Goal: Task Accomplishment & Management: Manage account settings

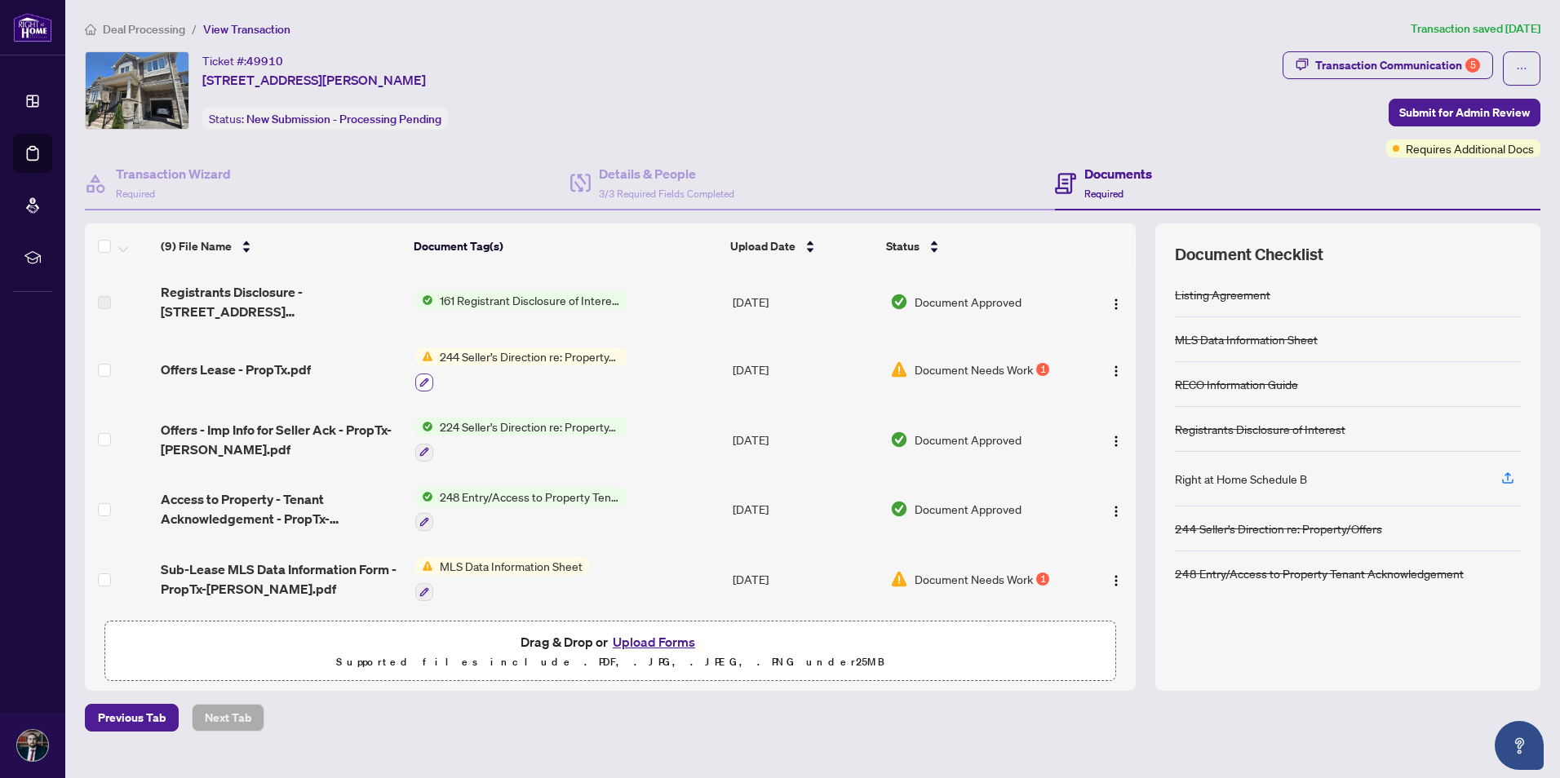
click at [422, 351] on icon "button" at bounding box center [423, 382] width 9 height 9
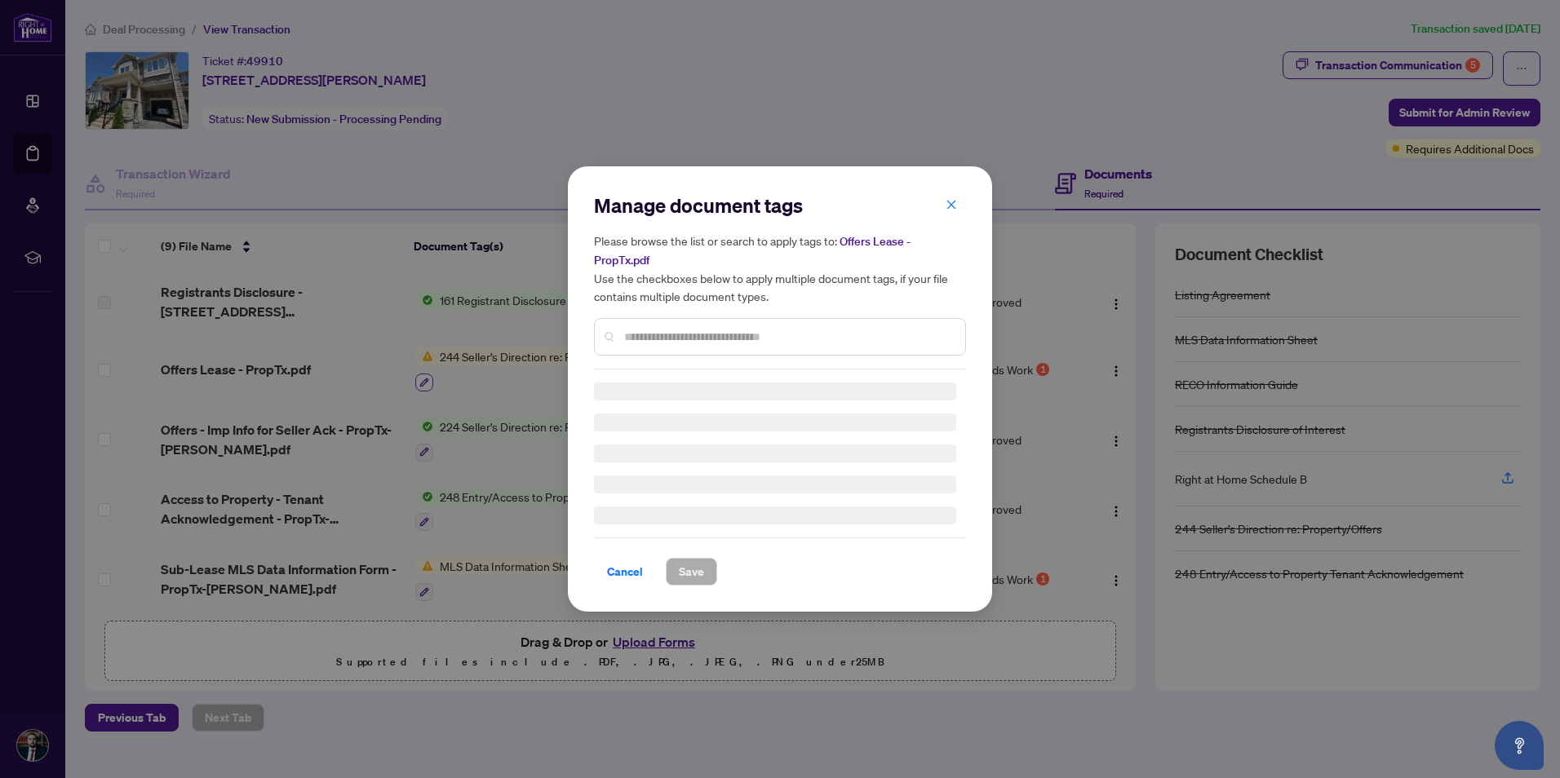
click at [422, 351] on div "Manage document tags Please browse the list or search to apply tags to: Offers …" at bounding box center [780, 389] width 1560 height 778
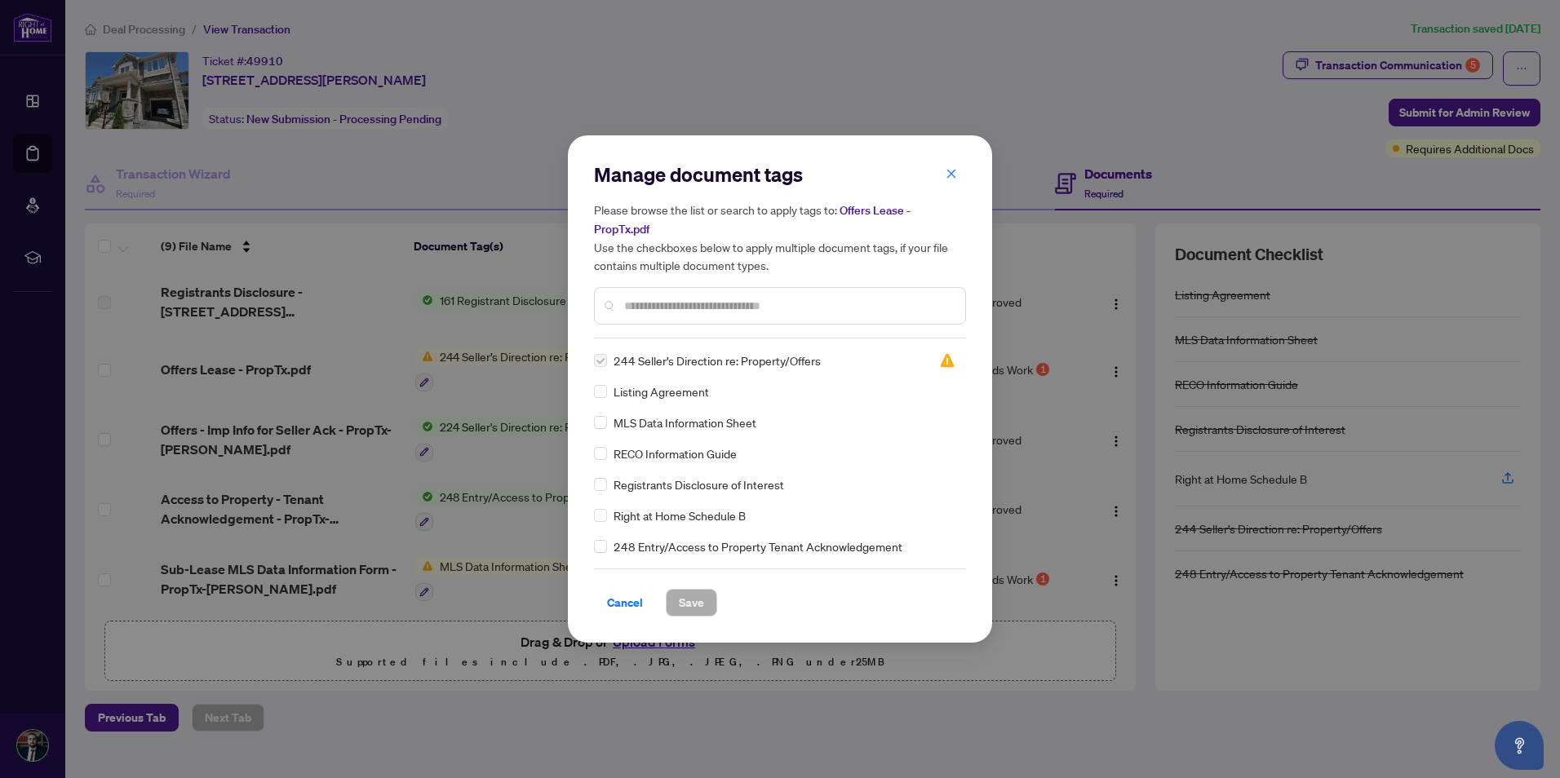
click at [769, 206] on h5 "Please browse the list or search to apply tags to: Offers Lease - PropTx.pdf Us…" at bounding box center [780, 237] width 372 height 73
click at [769, 170] on icon "close" at bounding box center [950, 173] width 11 height 11
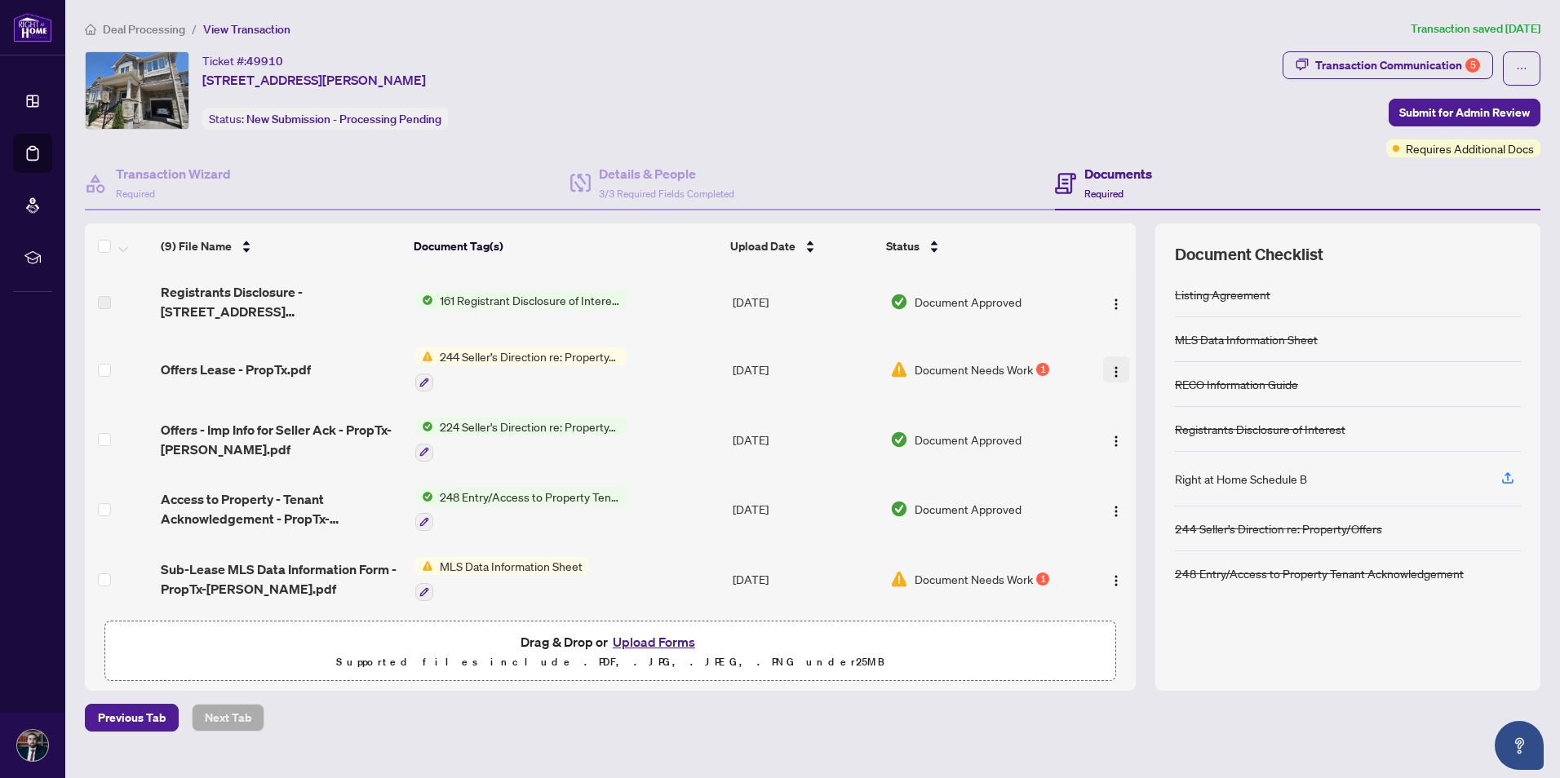
click at [769, 351] on img "button" at bounding box center [1115, 371] width 13 height 13
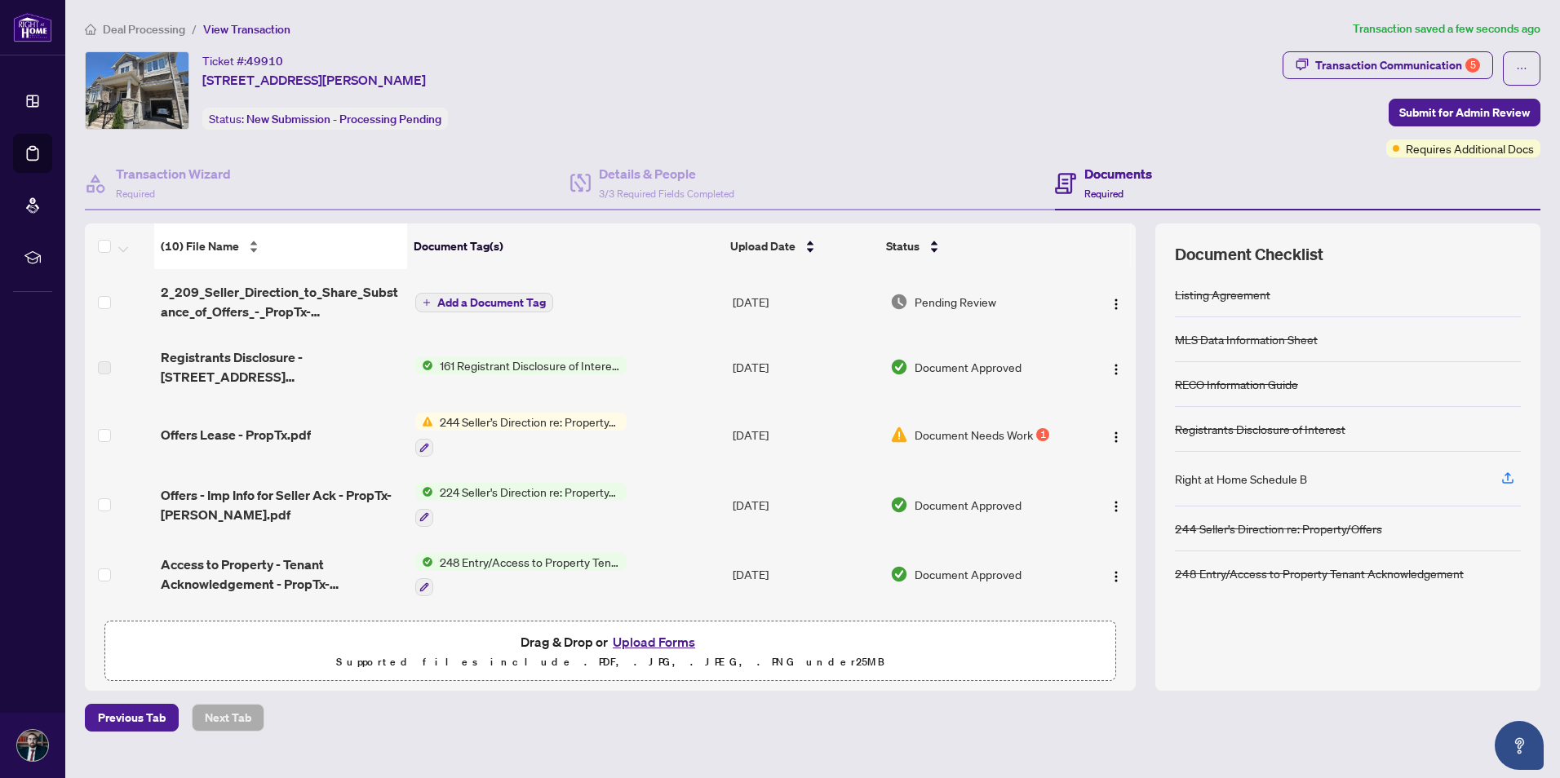
click at [209, 250] on span "(10) File Name" at bounding box center [200, 246] width 78 height 18
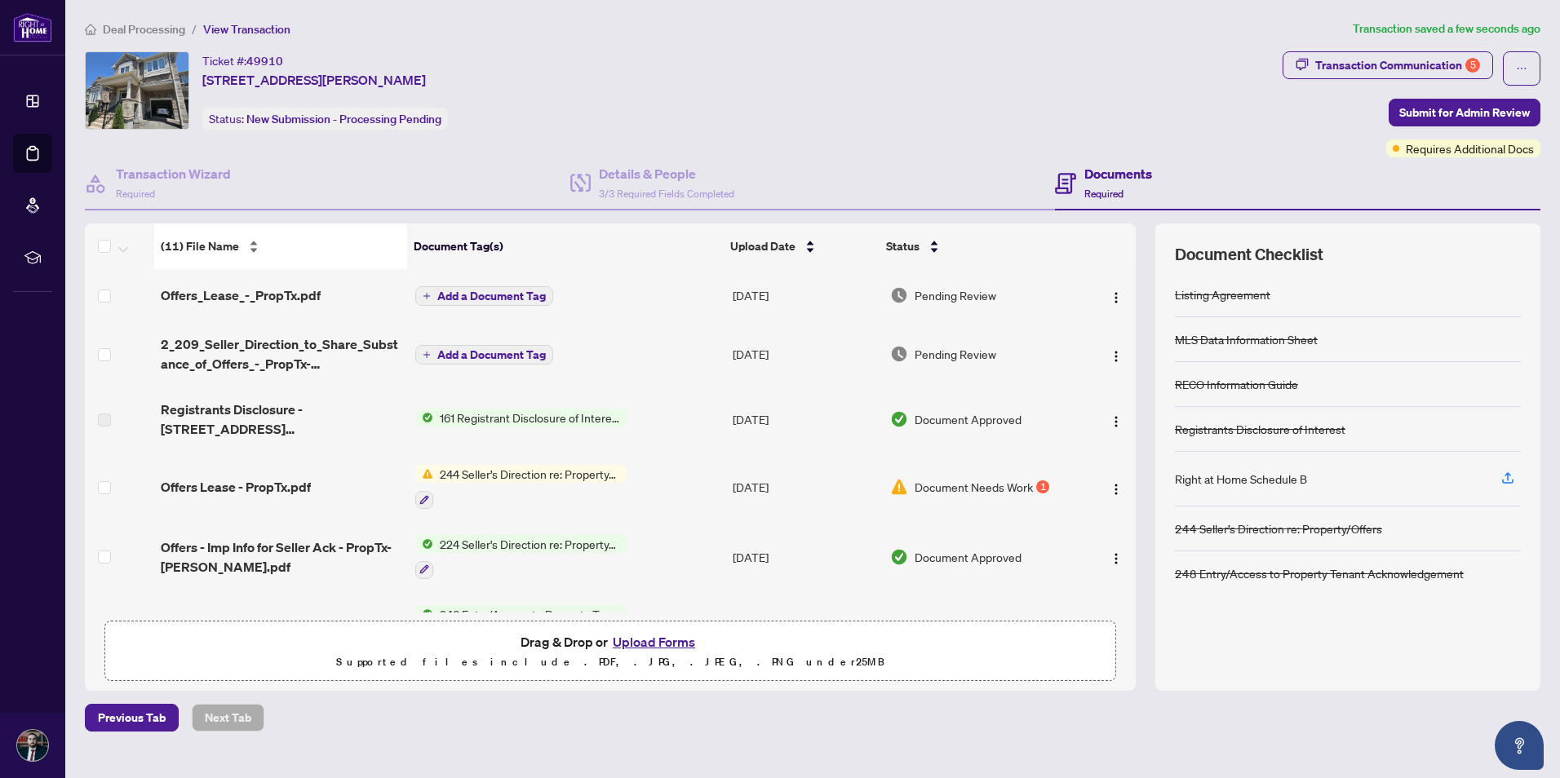
click at [211, 237] on span "(11) File Name" at bounding box center [200, 246] width 78 height 18
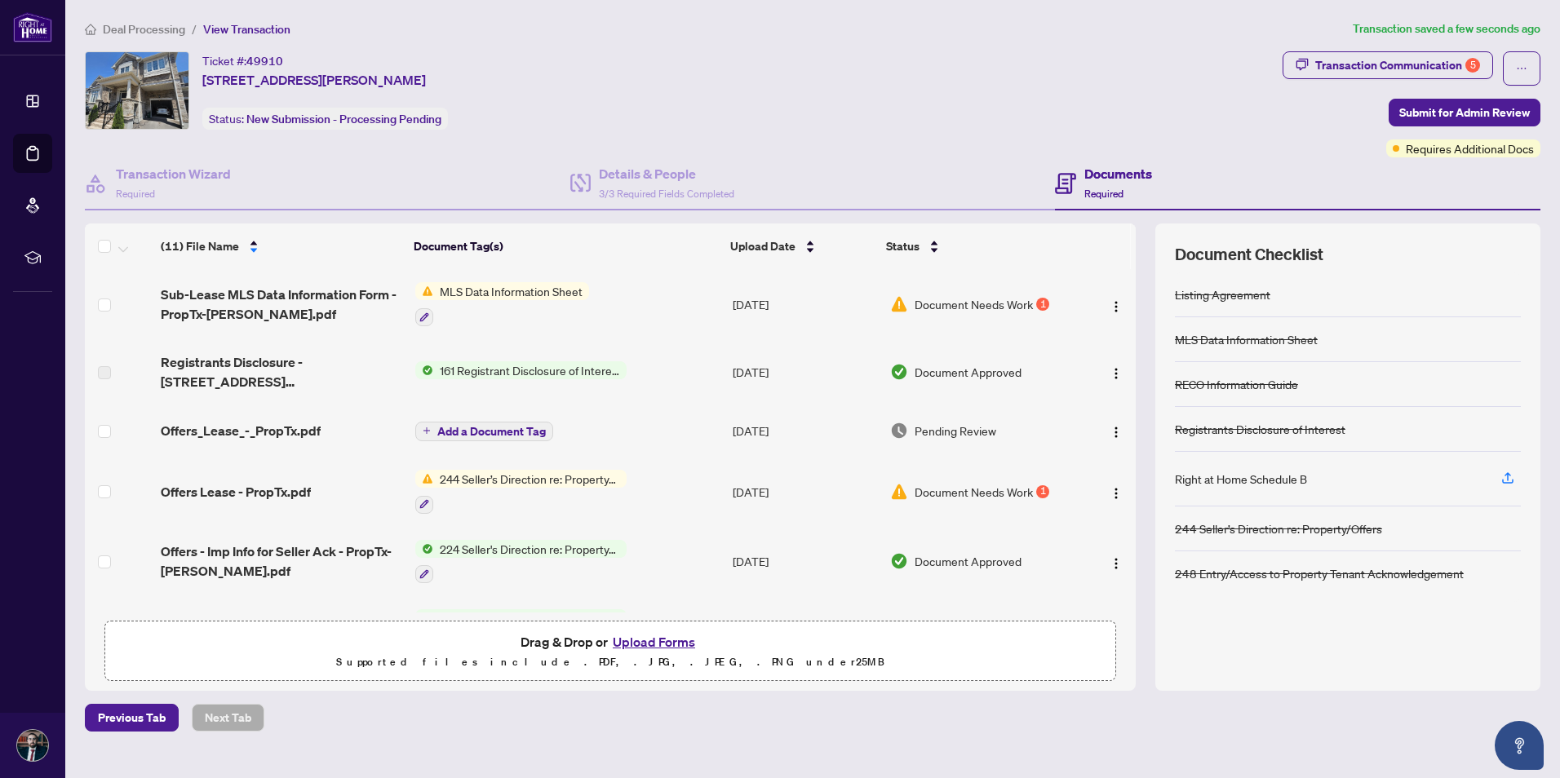
click at [508, 351] on span "Add a Document Tag" at bounding box center [491, 431] width 108 height 11
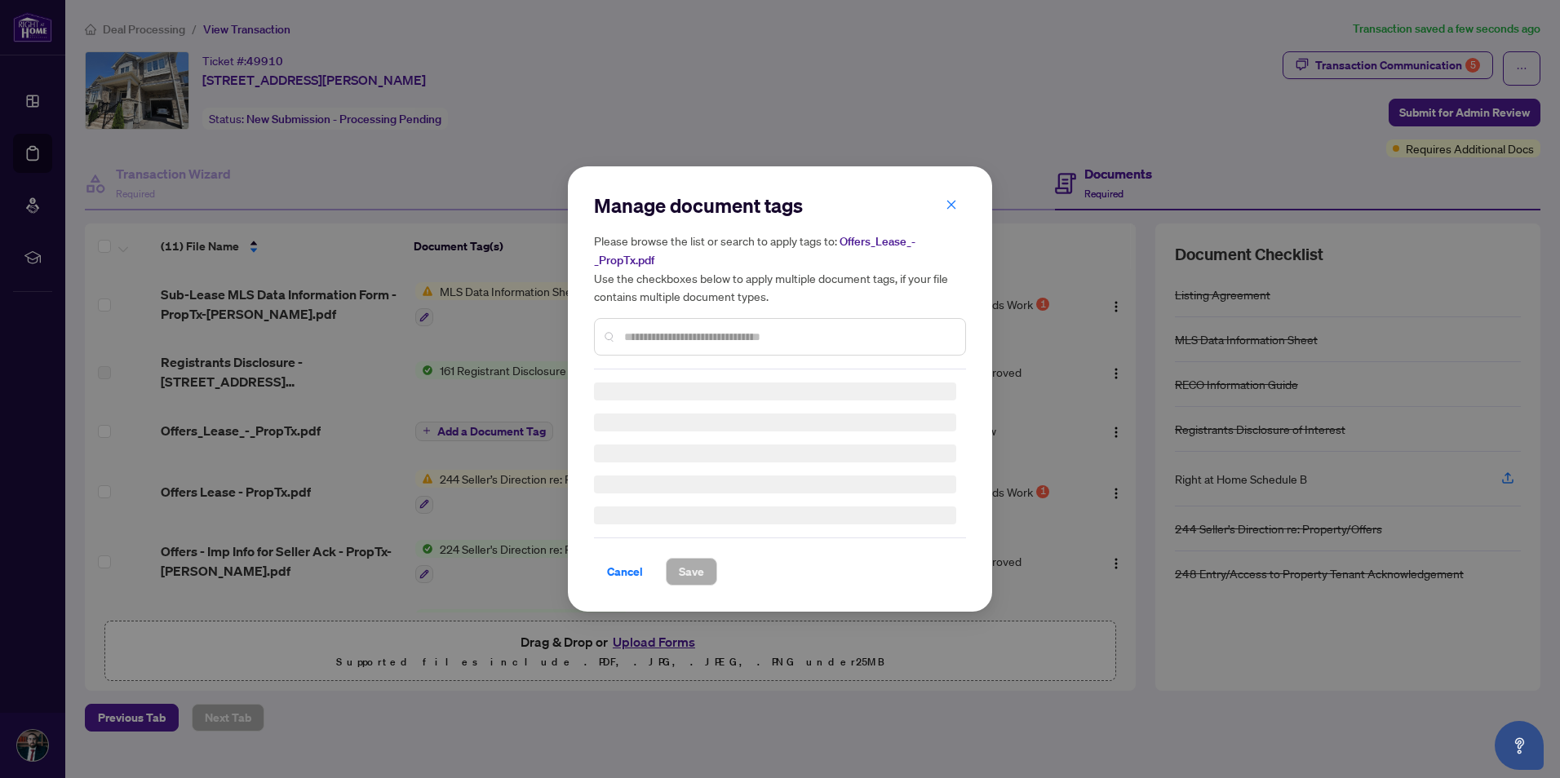
click at [666, 334] on input "text" at bounding box center [788, 337] width 328 height 18
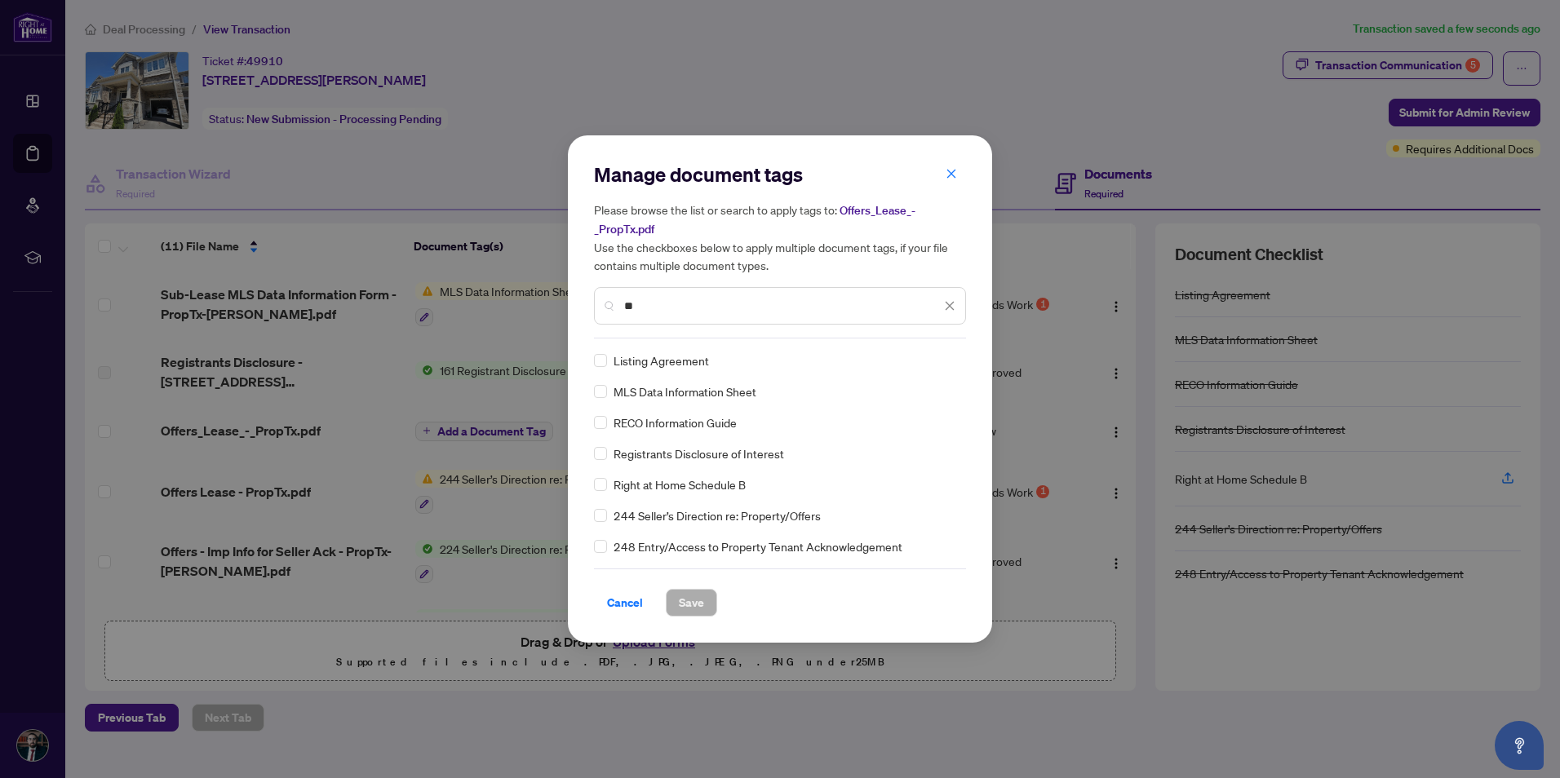
type input "***"
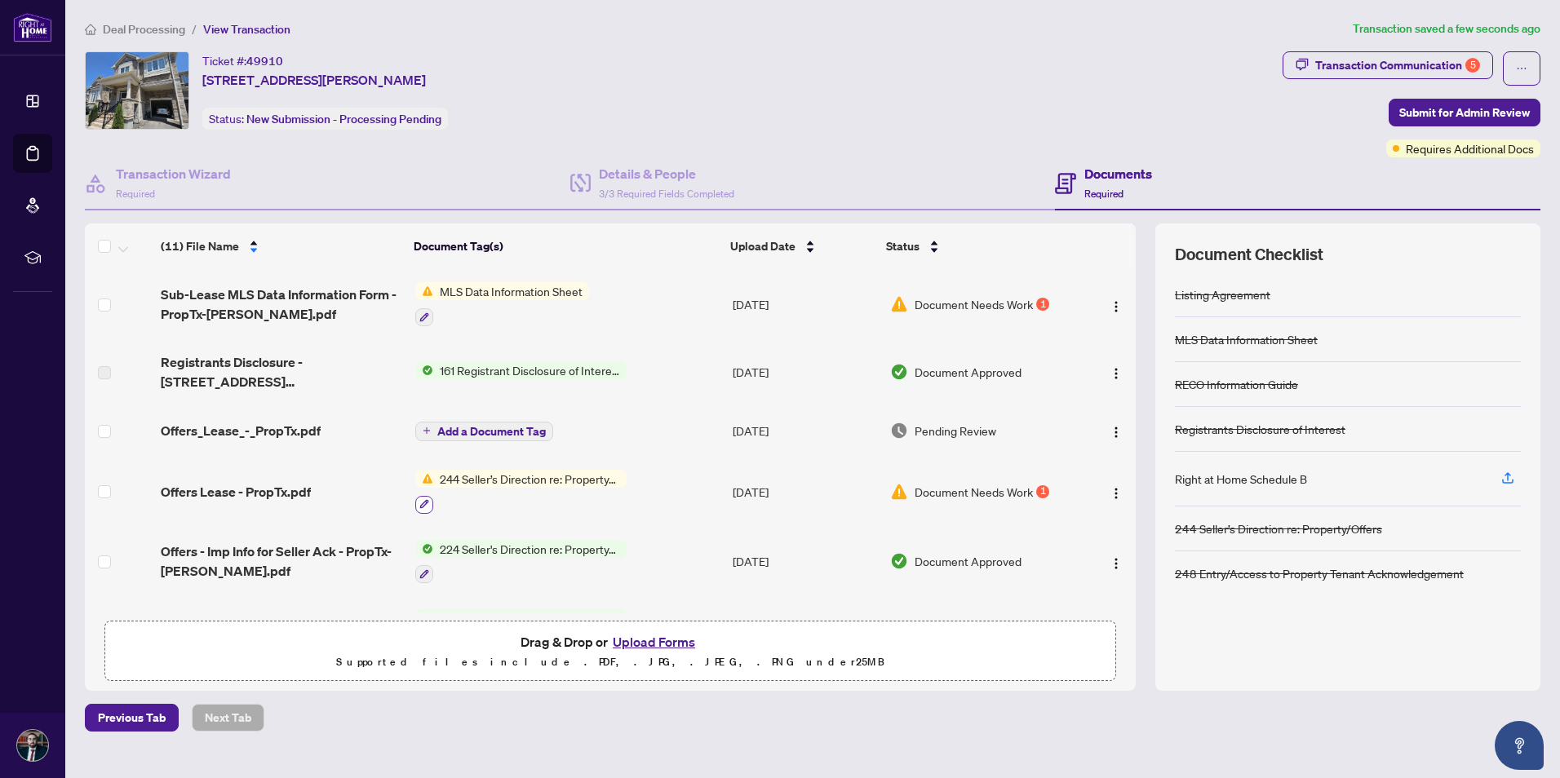
click at [426, 351] on icon "button" at bounding box center [423, 504] width 9 height 9
click at [769, 351] on img "button" at bounding box center [1115, 493] width 13 height 13
click at [487, 351] on span "Add a Document Tag" at bounding box center [491, 431] width 108 height 11
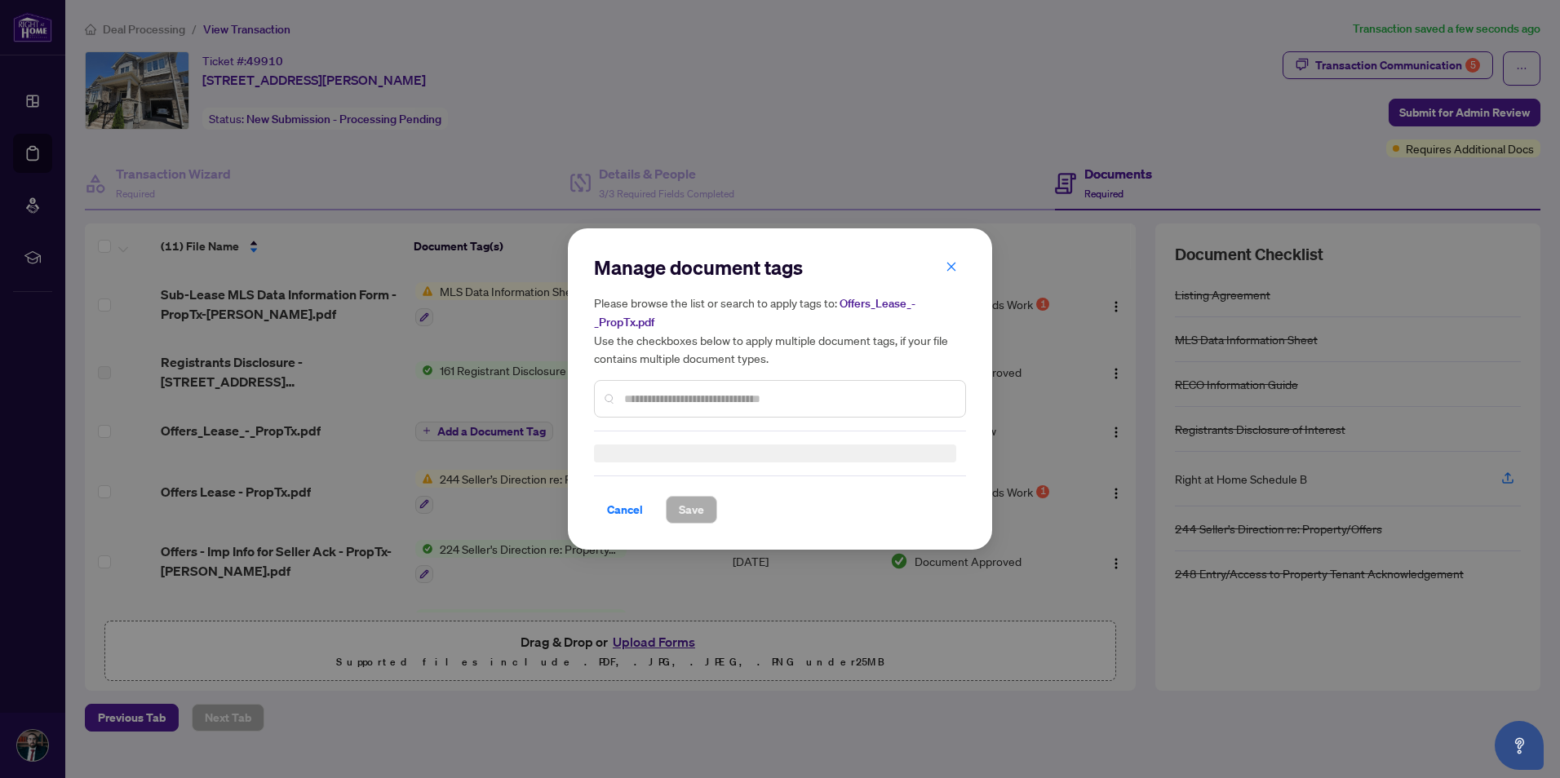
drag, startPoint x: 670, startPoint y: 382, endPoint x: 655, endPoint y: 393, distance: 19.2
click at [668, 351] on div at bounding box center [780, 399] width 372 height 38
click at [654, 351] on input "text" at bounding box center [788, 399] width 328 height 18
type input "***"
click at [684, 351] on span "Save" at bounding box center [691, 510] width 25 height 26
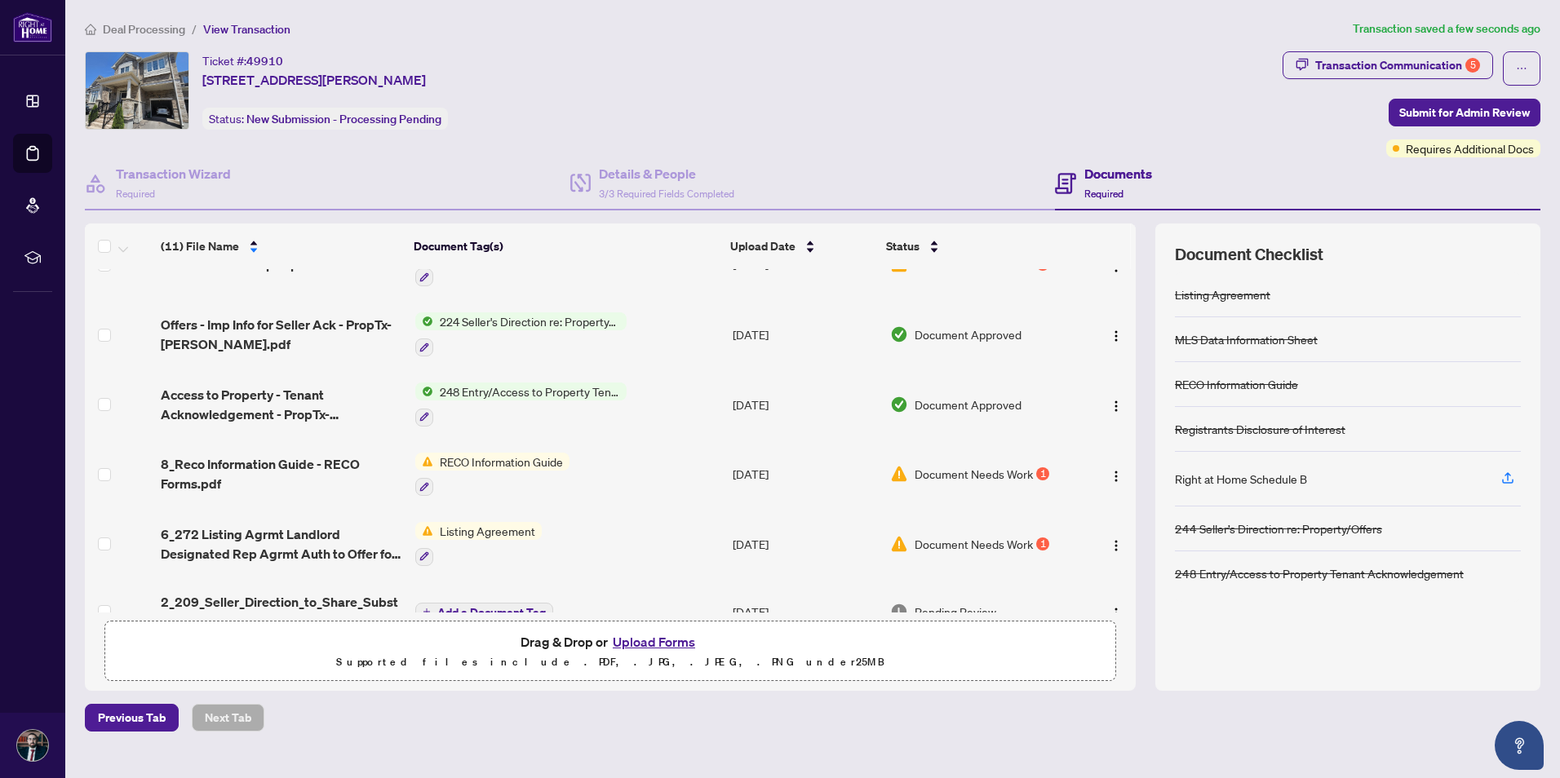
scroll to position [419, 0]
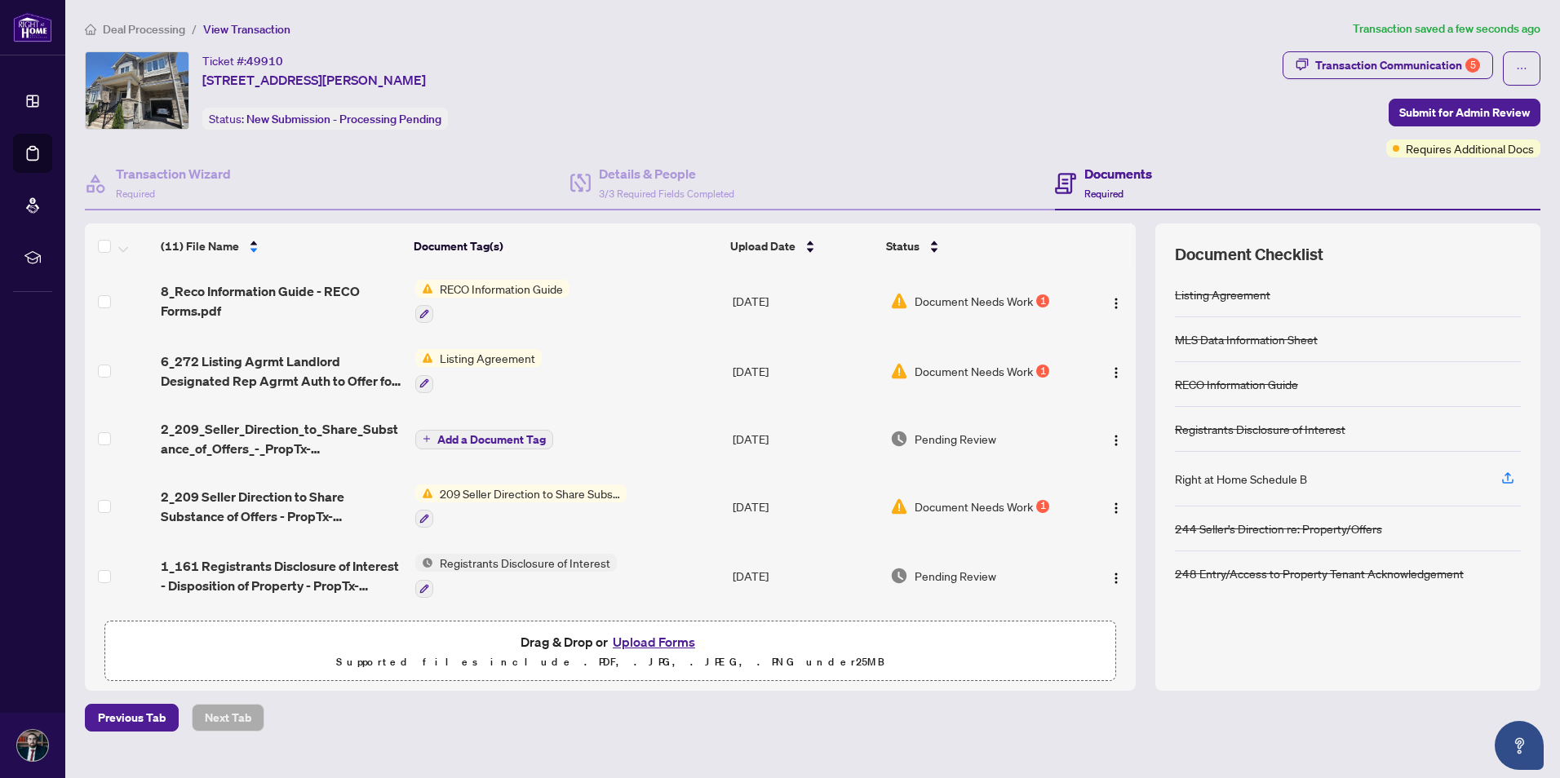
click at [480, 351] on span "Add a Document Tag" at bounding box center [491, 439] width 108 height 11
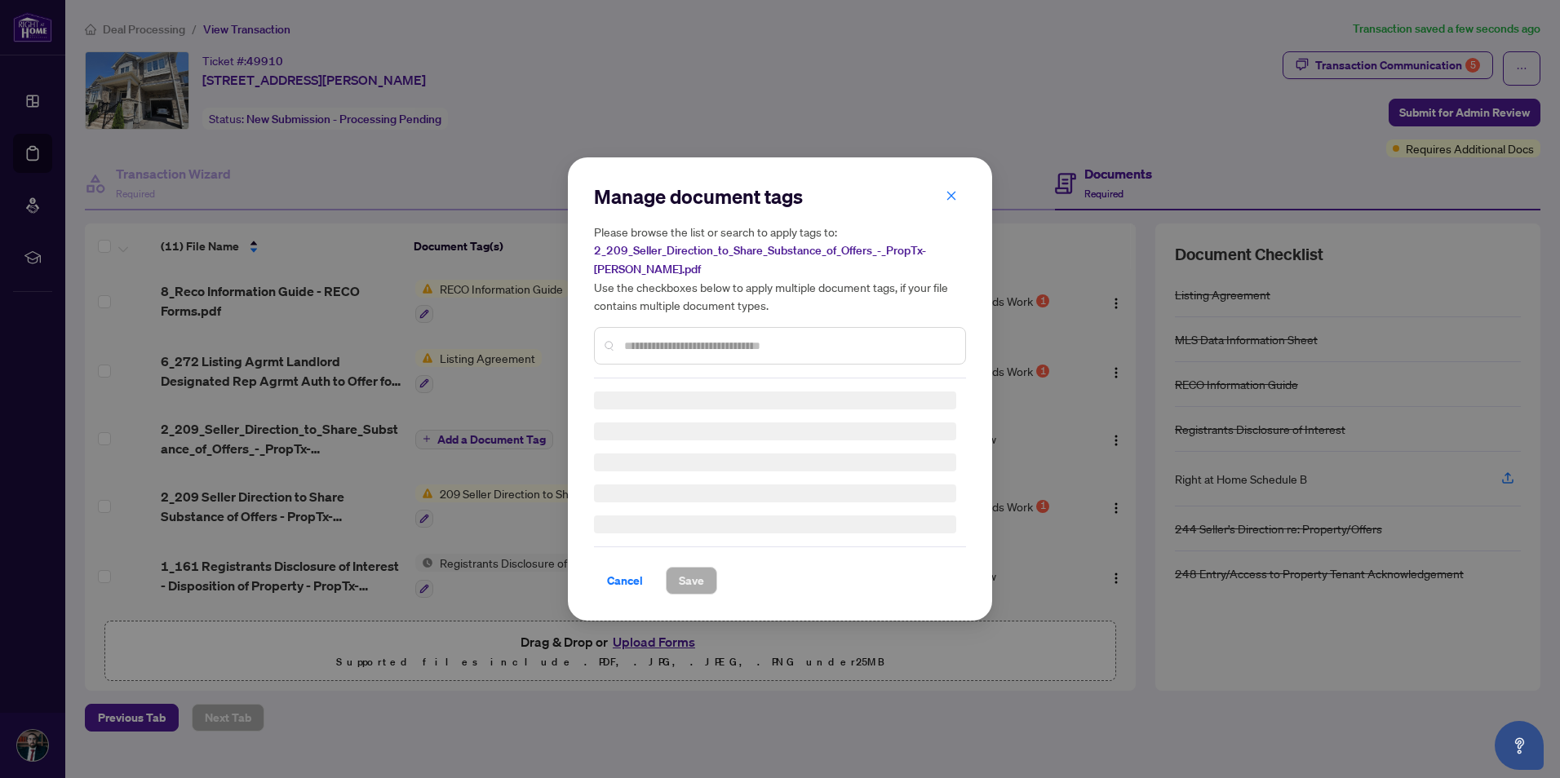
click at [666, 343] on div "Manage document tags Please browse the list or search to apply tags to: 2_209_S…" at bounding box center [780, 281] width 372 height 195
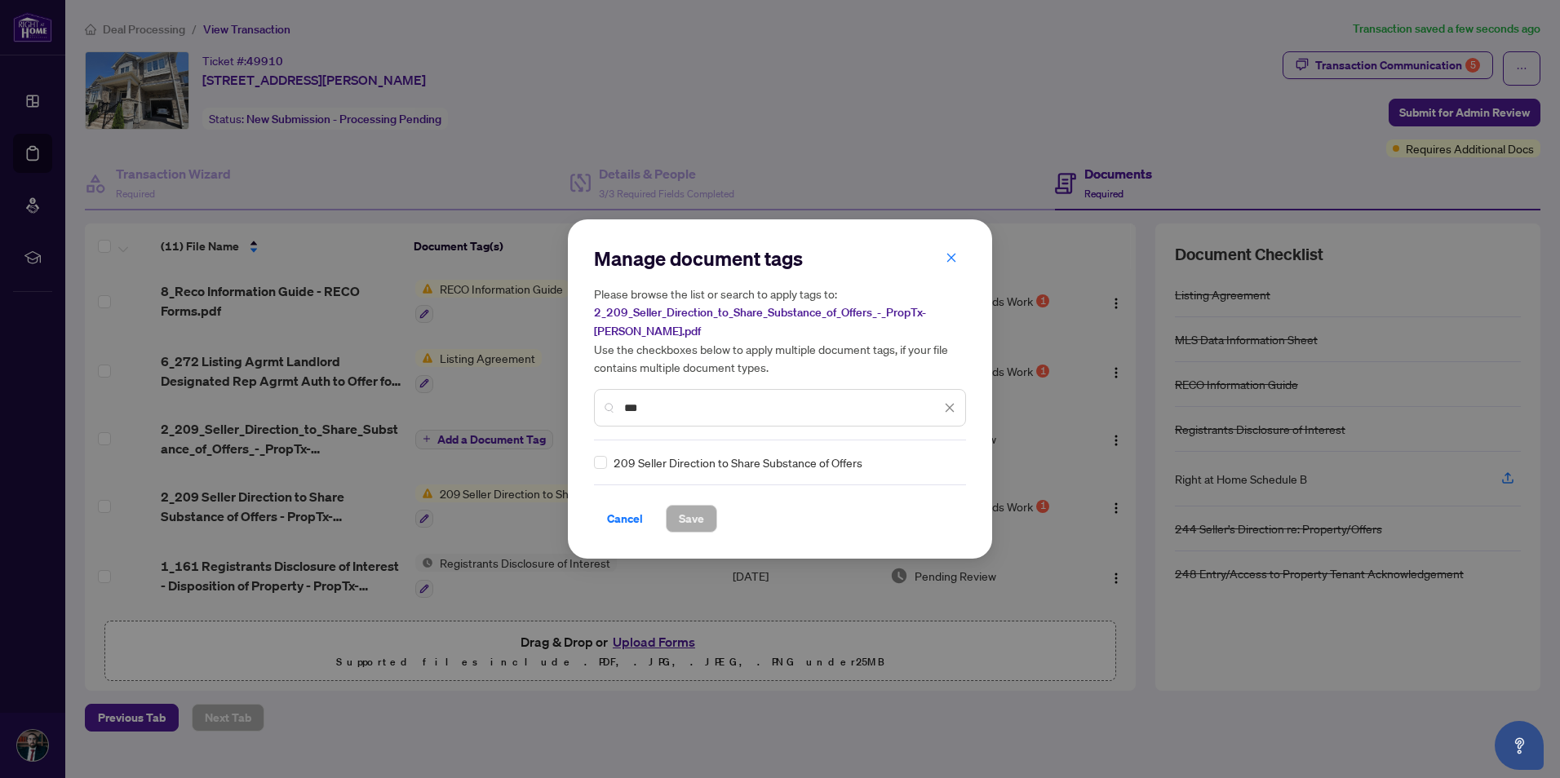
type input "***"
click at [731, 351] on span "209 Seller Direction to Share Substance of Offers" at bounding box center [737, 462] width 249 height 18
click at [706, 351] on button "Save" at bounding box center [691, 519] width 51 height 28
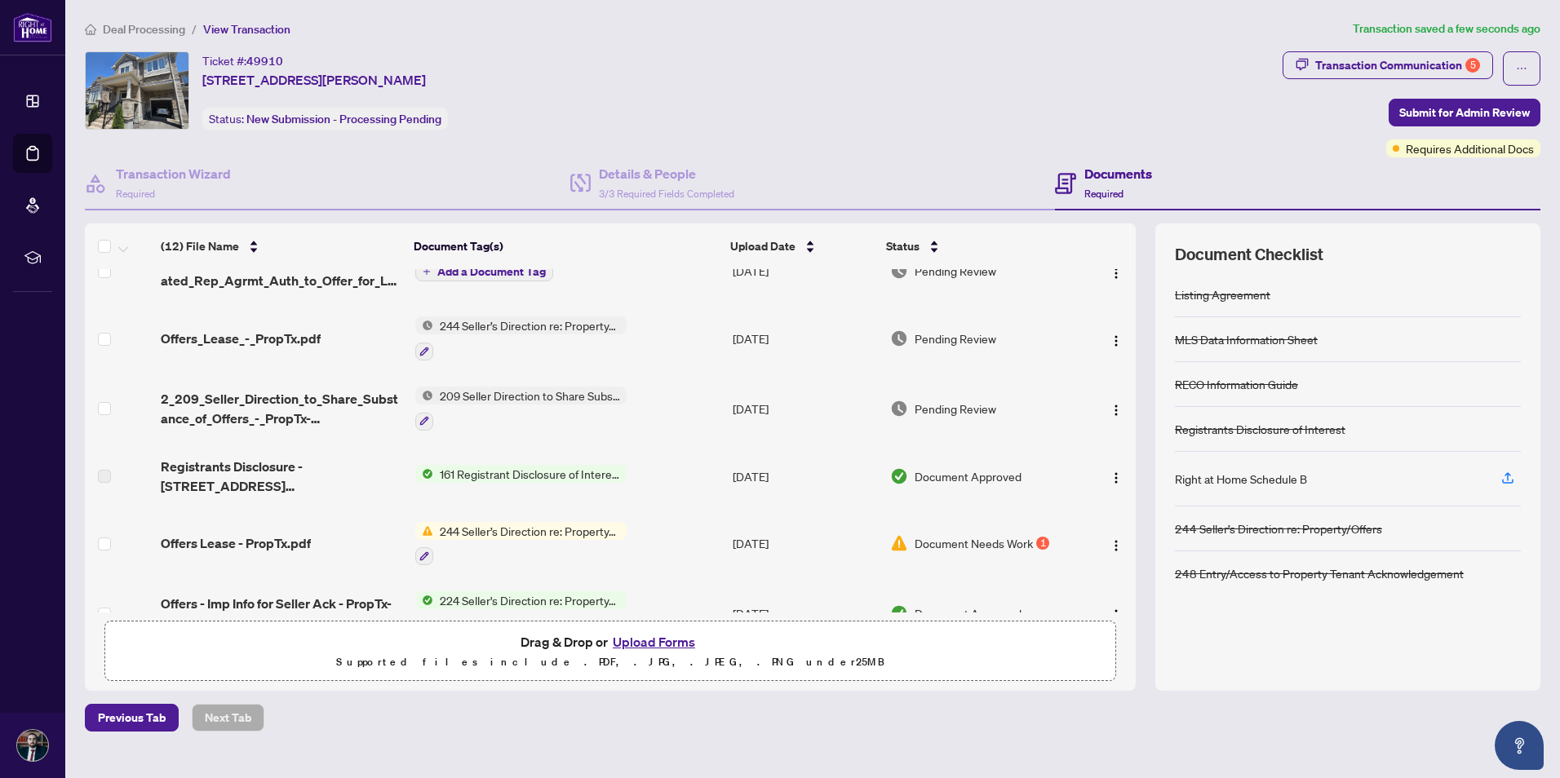
scroll to position [0, 0]
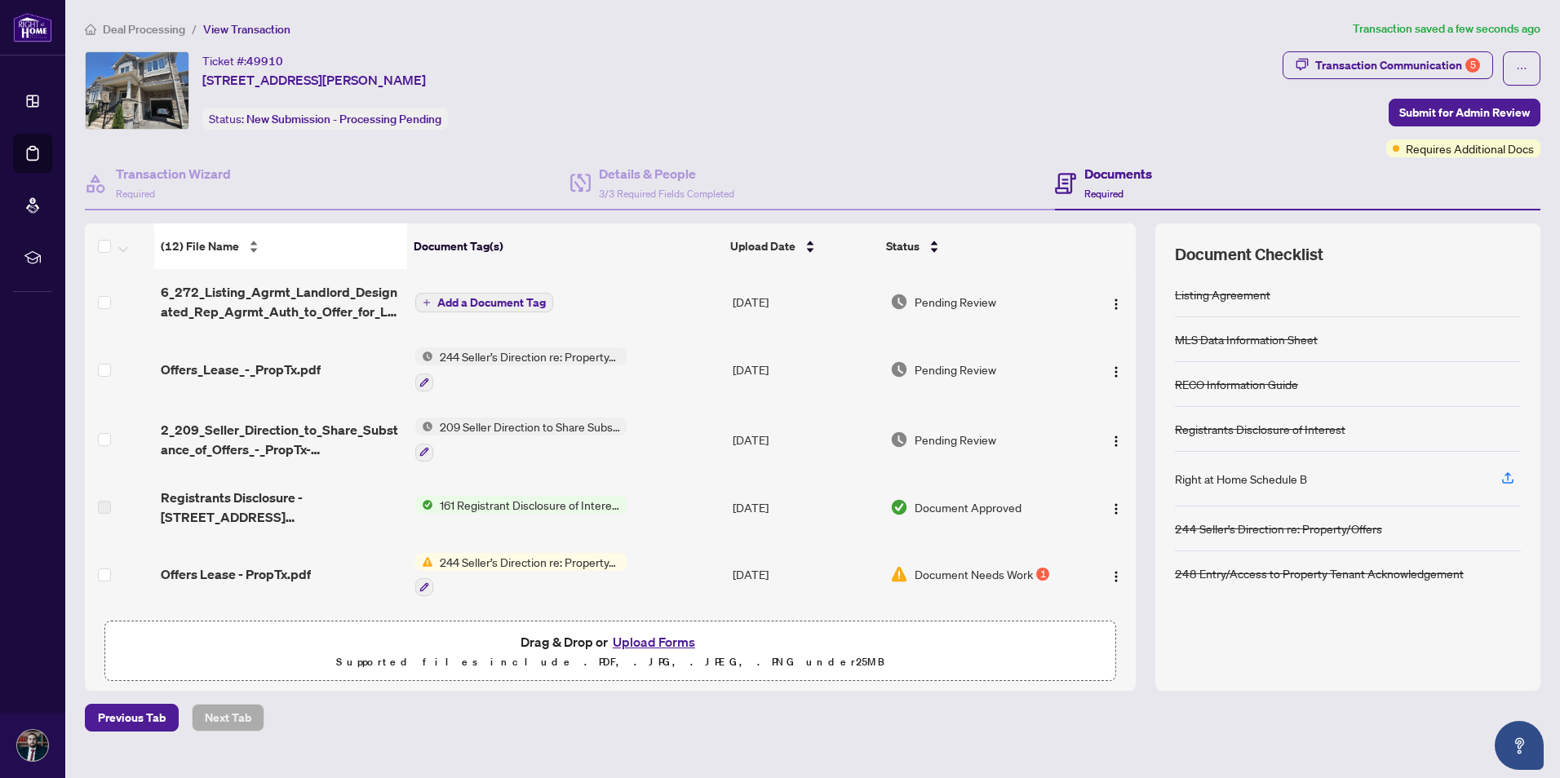
click at [217, 246] on span "(12) File Name" at bounding box center [200, 246] width 78 height 18
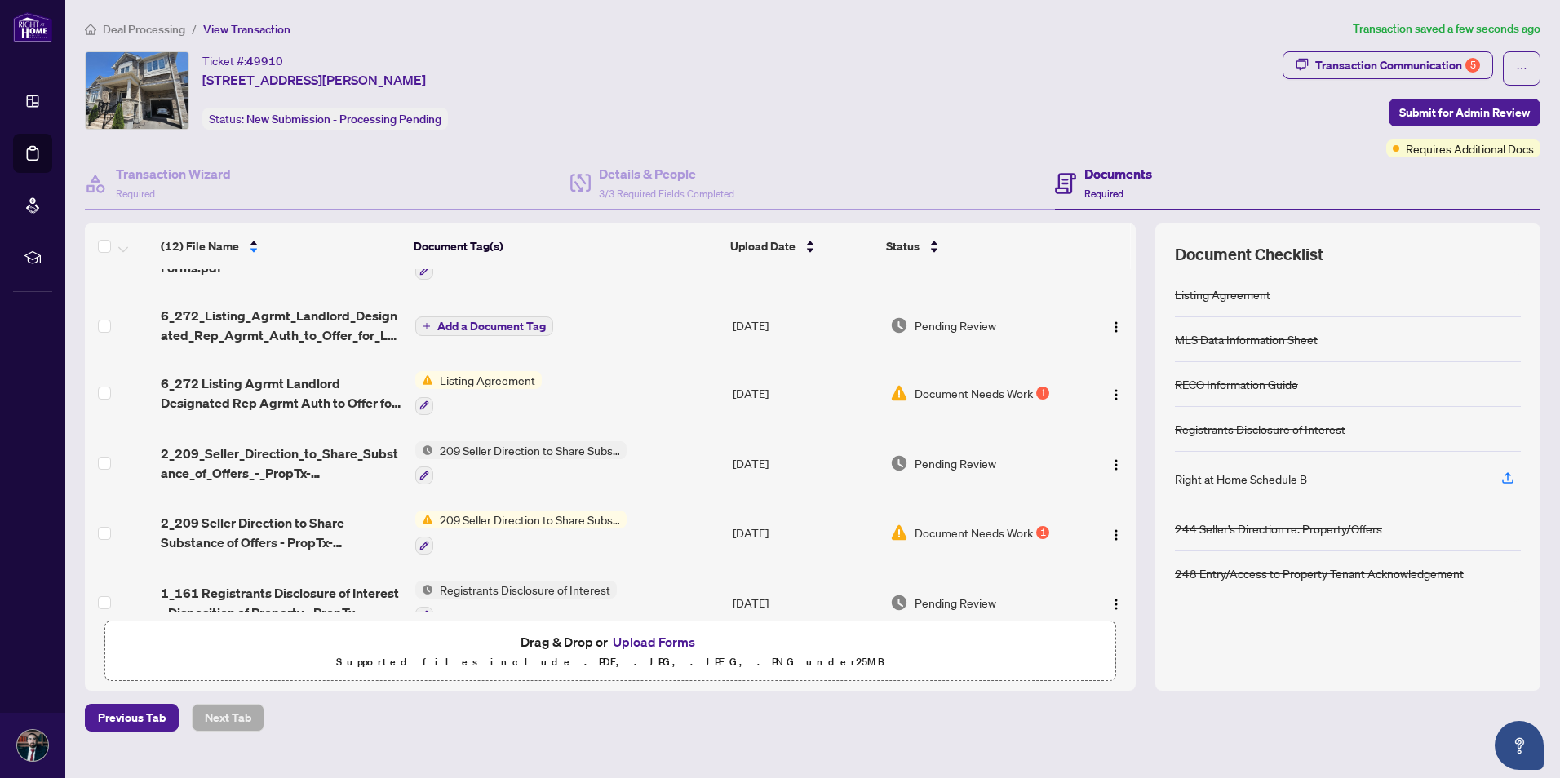
scroll to position [489, 0]
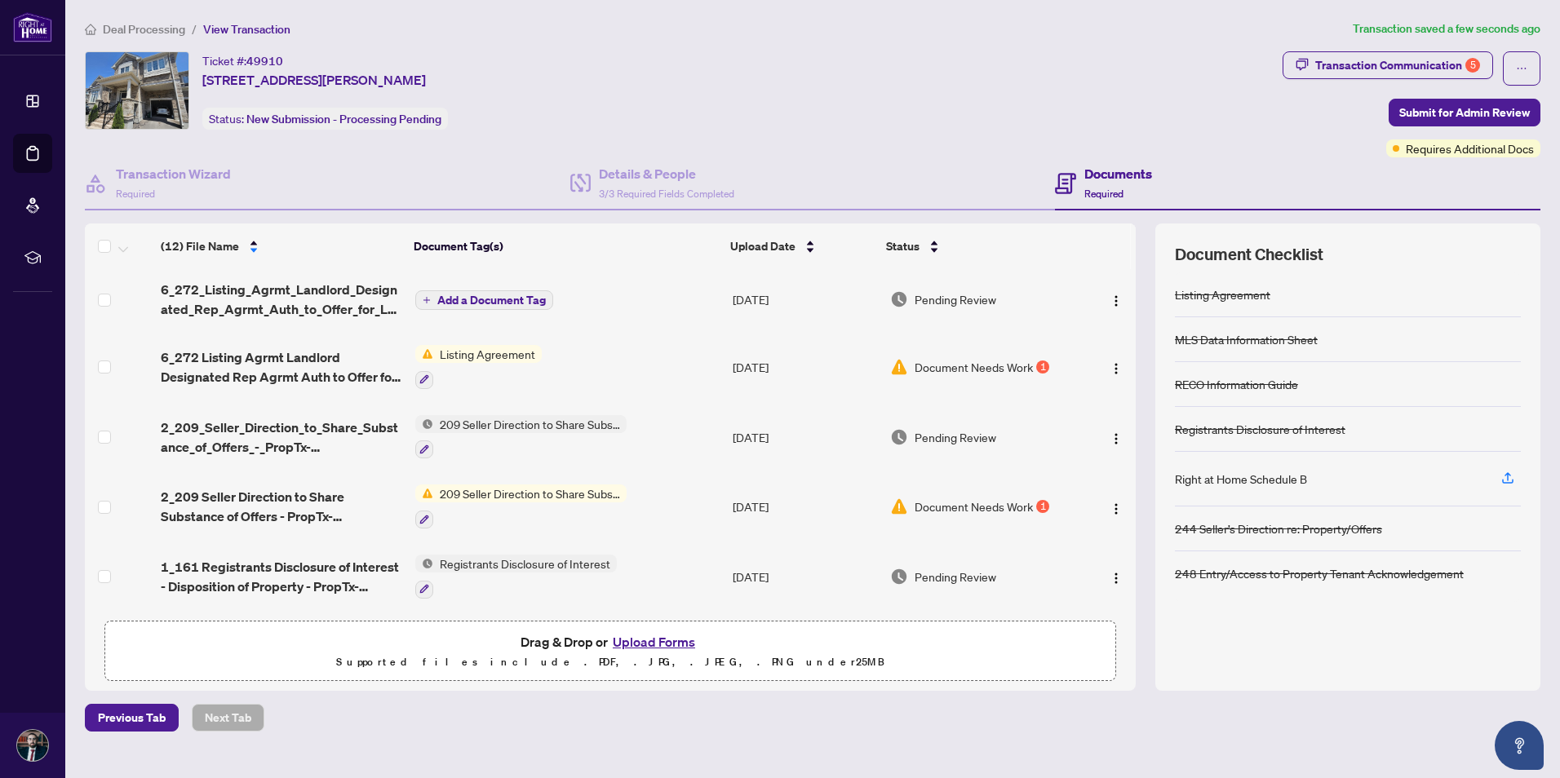
click at [475, 295] on span "Add a Document Tag" at bounding box center [491, 299] width 108 height 11
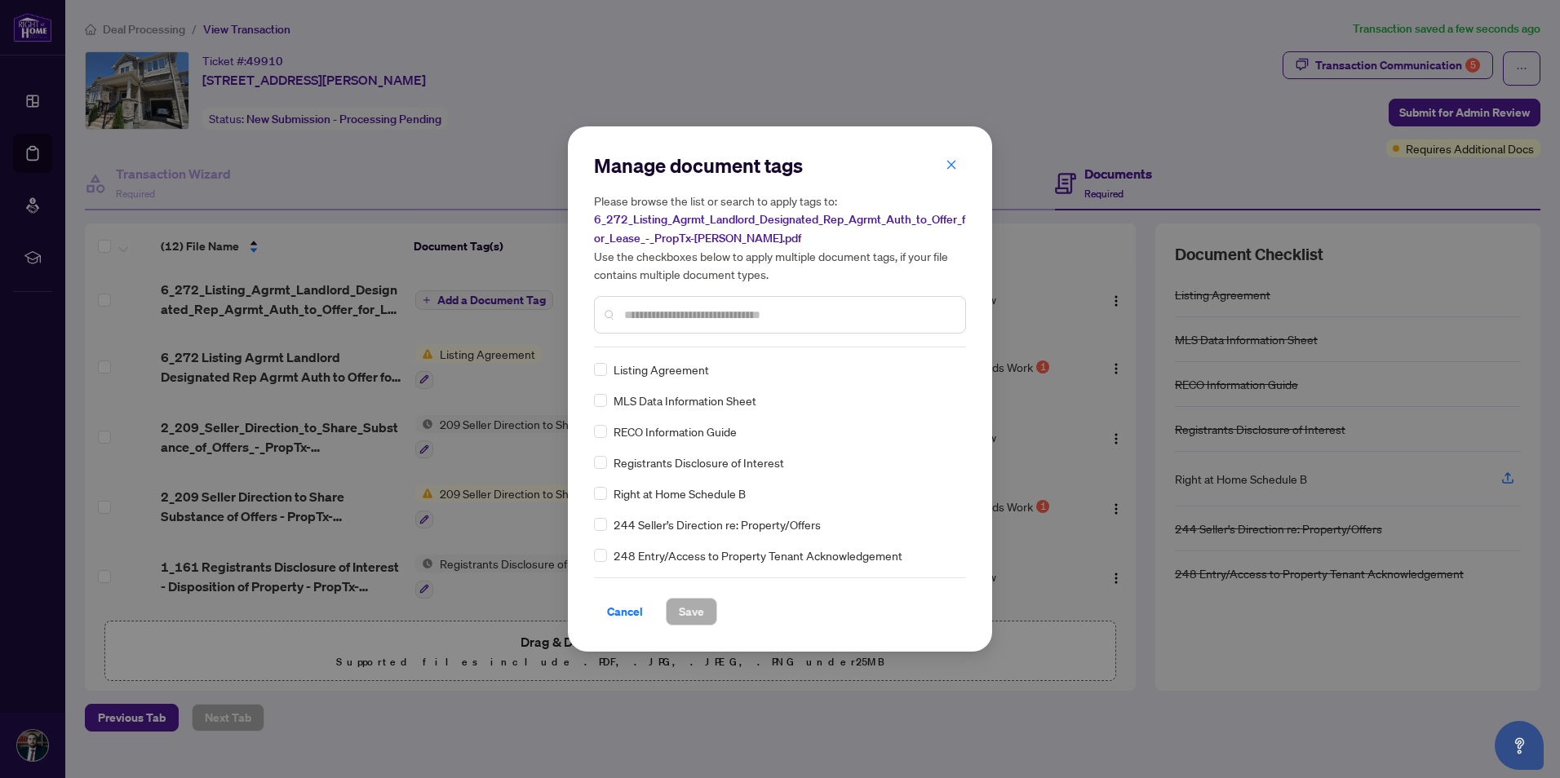
click at [666, 351] on div "Manage document tags Please browse the list or search to apply tags to: 6_272_L…" at bounding box center [780, 389] width 372 height 473
click at [688, 315] on input "text" at bounding box center [788, 315] width 328 height 18
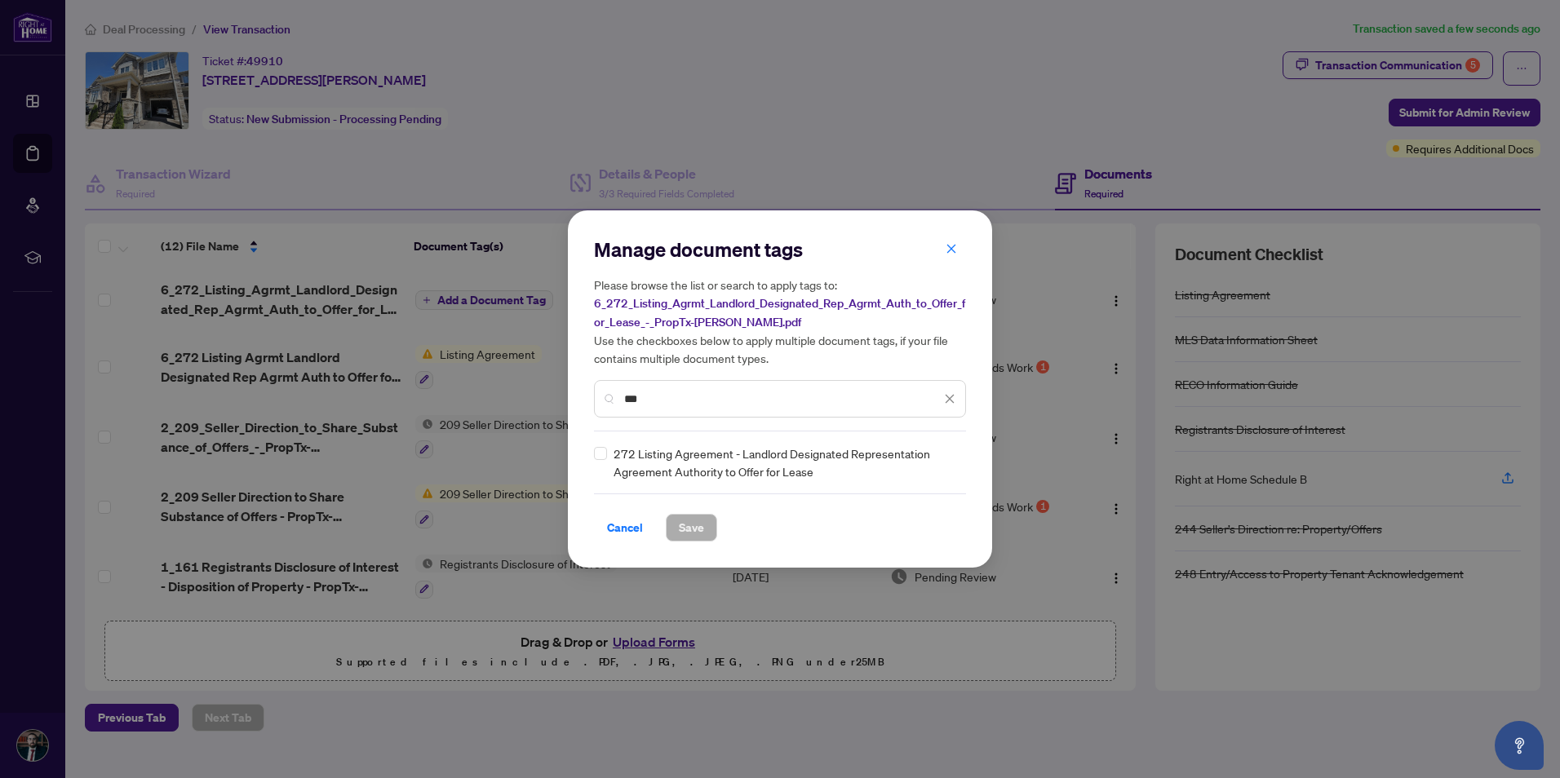
type input "***"
click at [684, 351] on span "Save" at bounding box center [691, 528] width 25 height 26
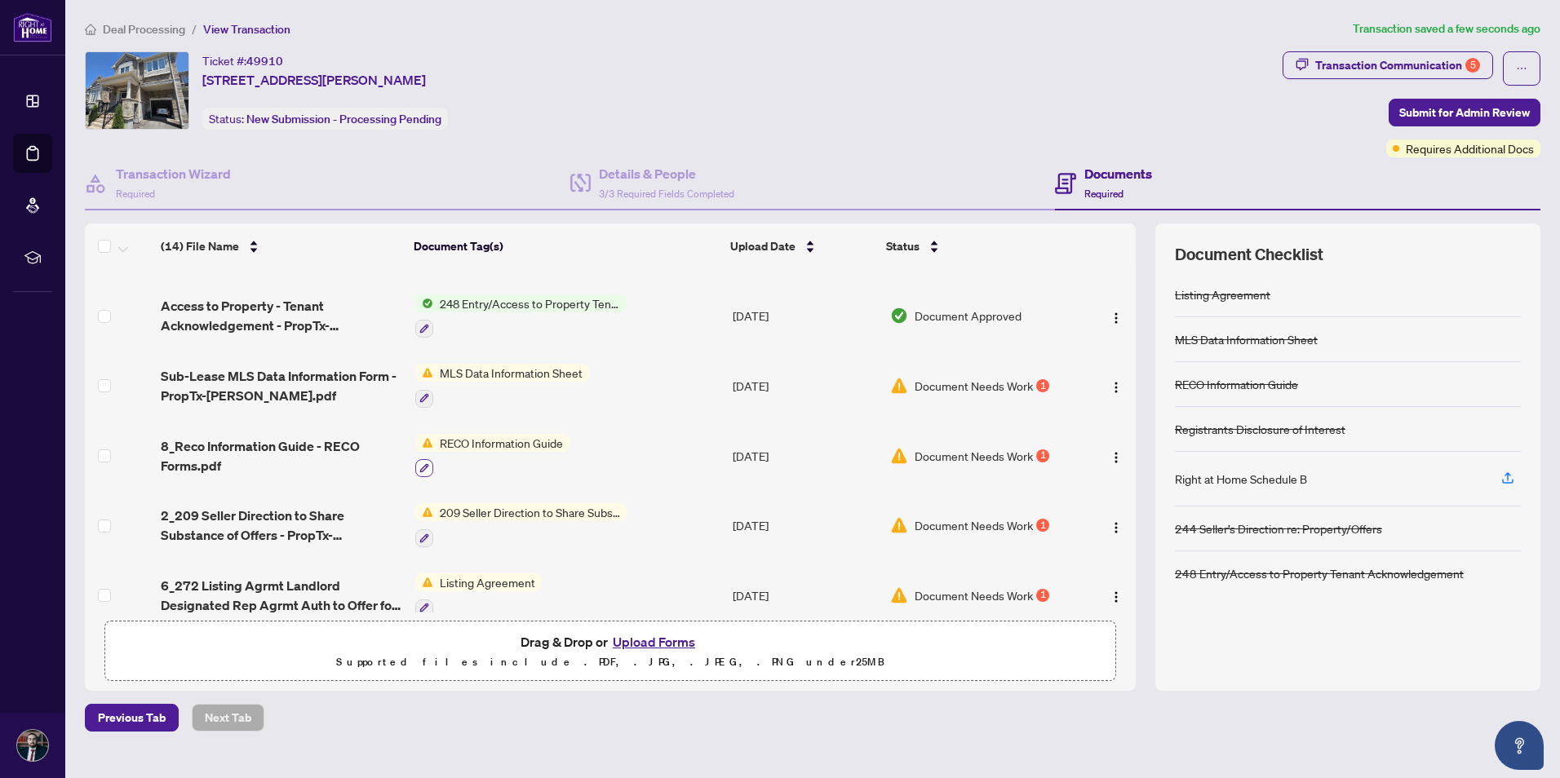
scroll to position [623, 0]
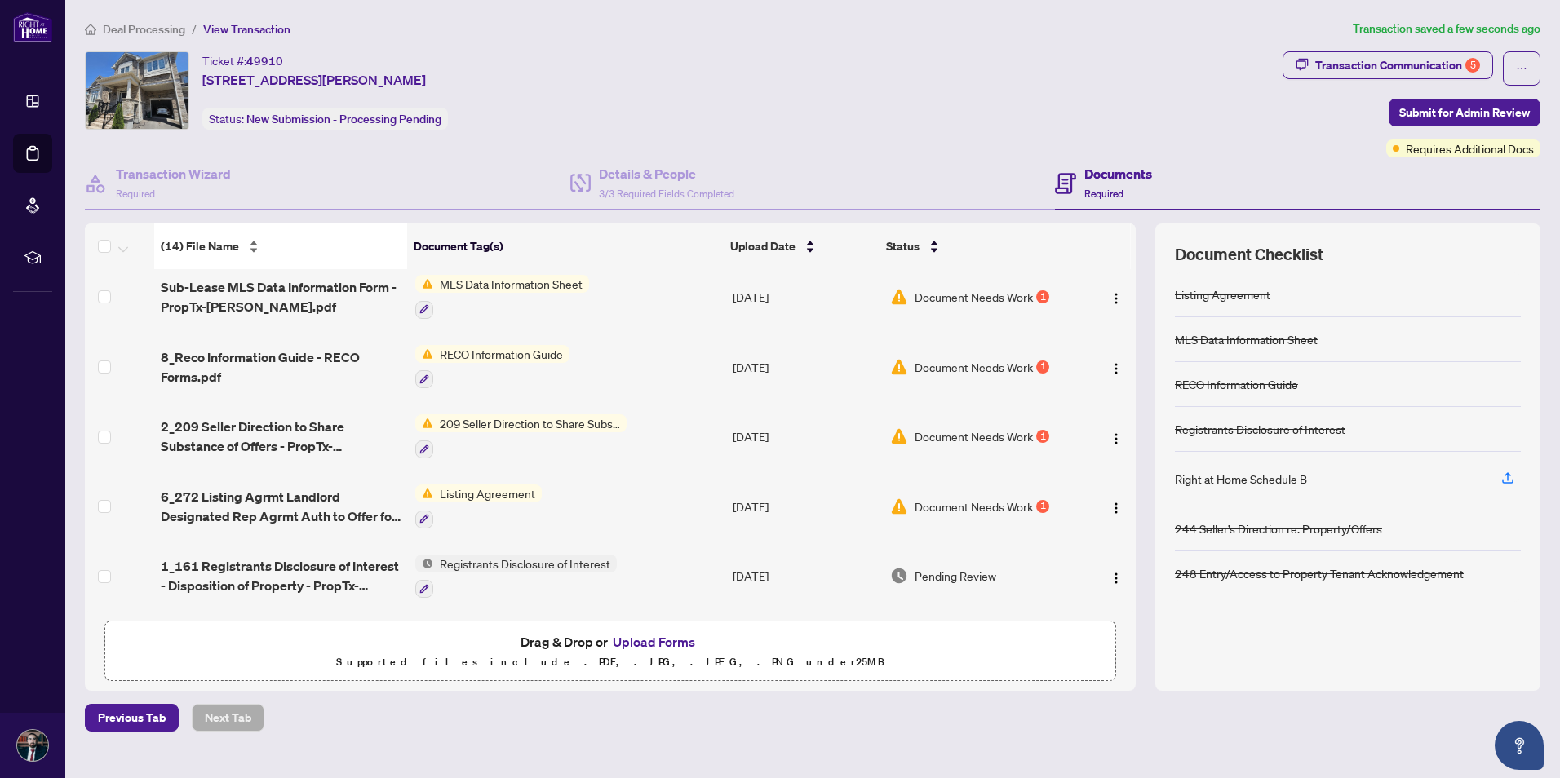
click at [218, 238] on span "(14) File Name" at bounding box center [200, 246] width 78 height 18
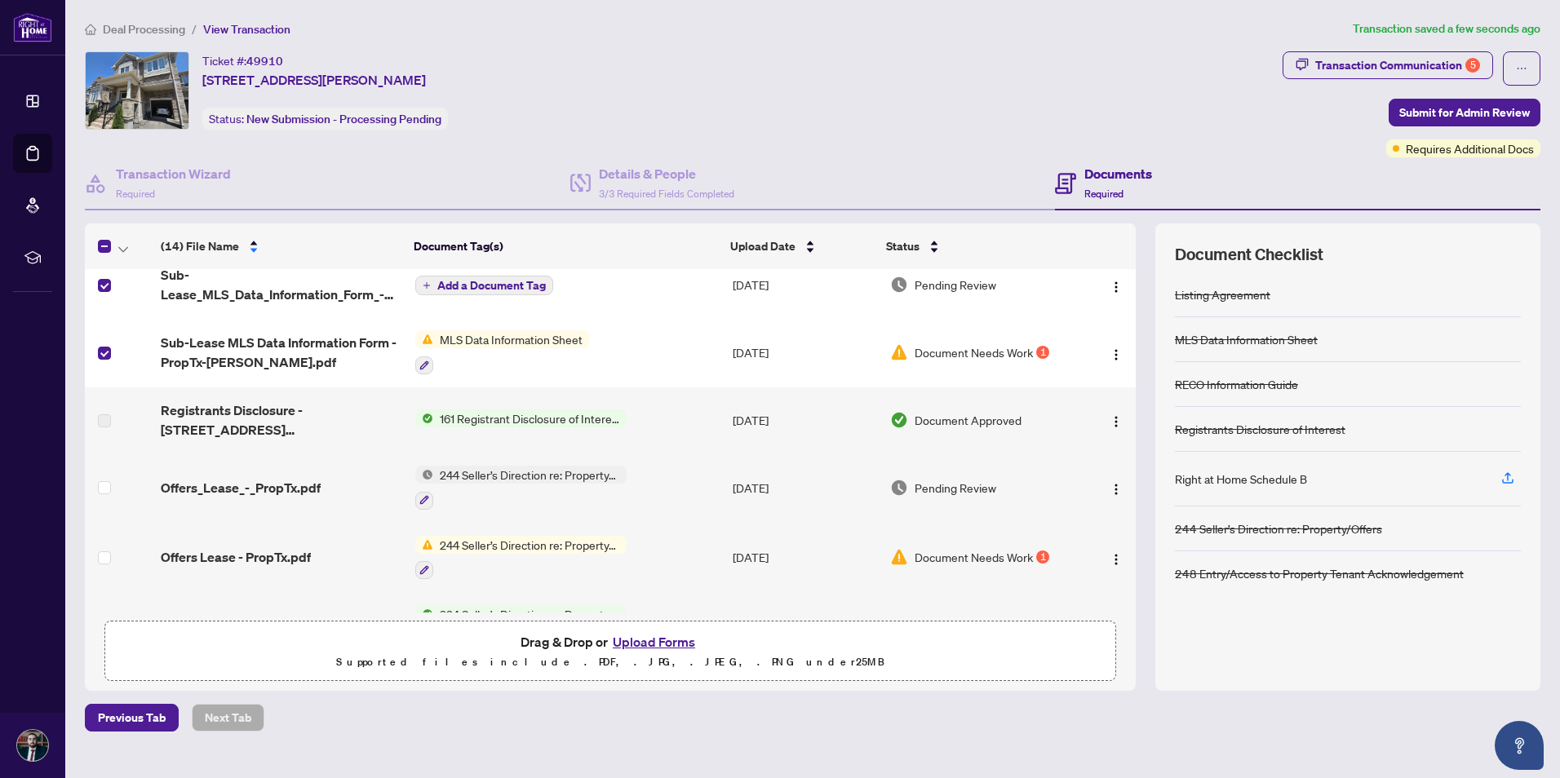
scroll to position [0, 0]
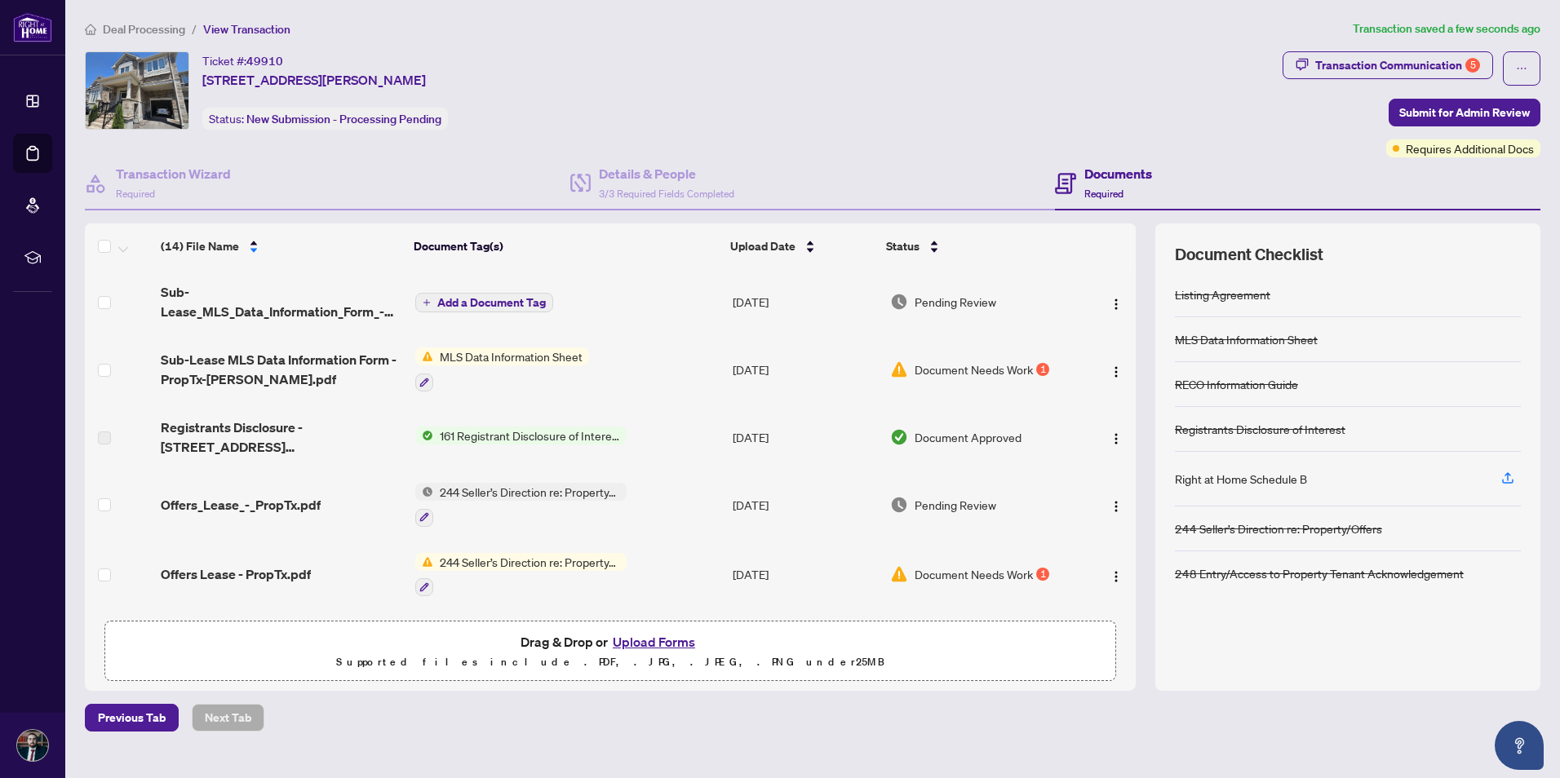
click at [502, 301] on span "Add a Document Tag" at bounding box center [491, 302] width 108 height 11
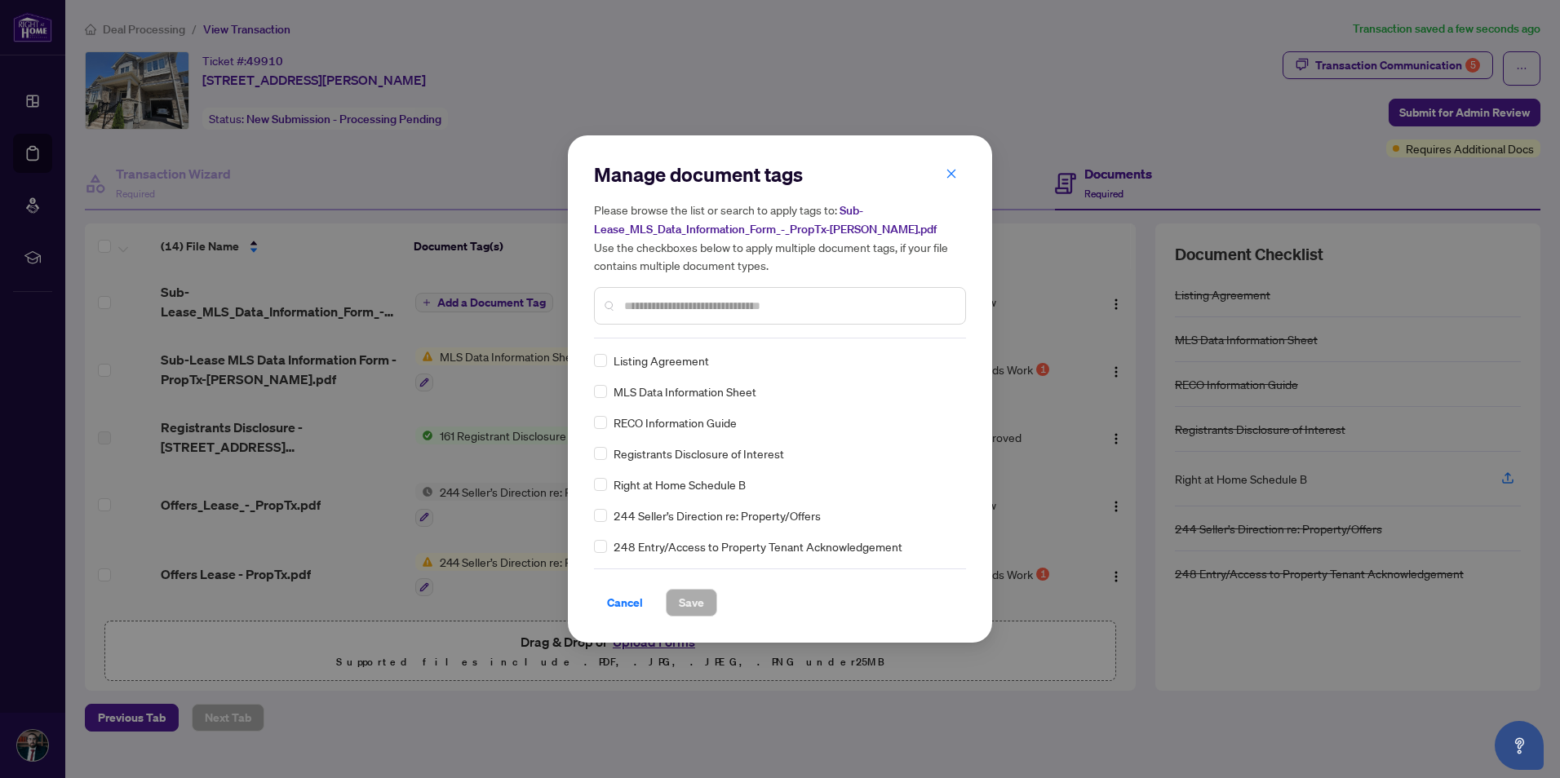
click at [715, 344] on div "Manage document tags Please browse the list or search to apply tags to: Sub-Lea…" at bounding box center [780, 388] width 372 height 455
click at [671, 351] on span "MLS Data Information Sheet" at bounding box center [684, 392] width 143 height 18
click at [692, 351] on span "Save" at bounding box center [691, 603] width 25 height 26
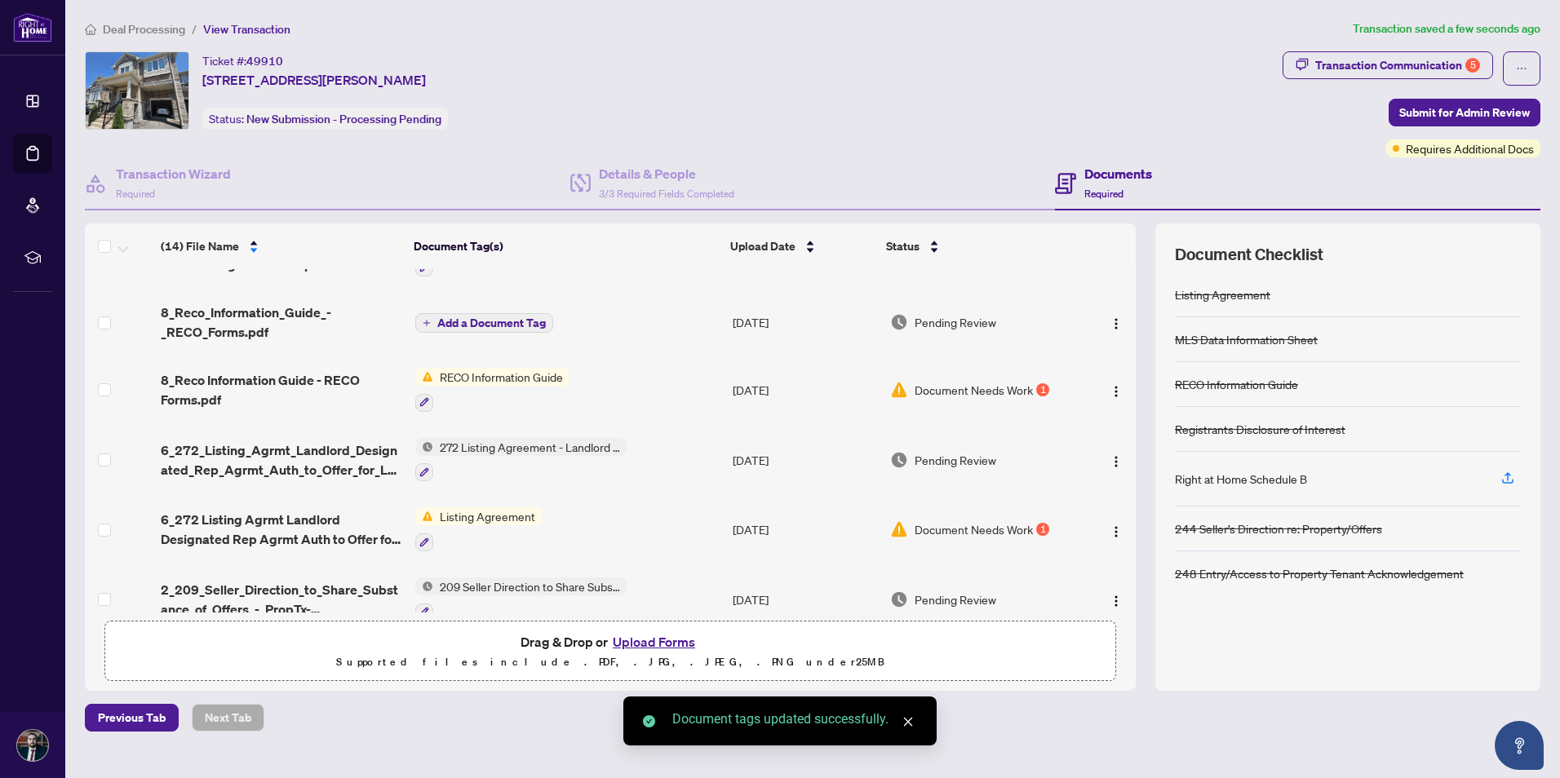
scroll to position [489, 0]
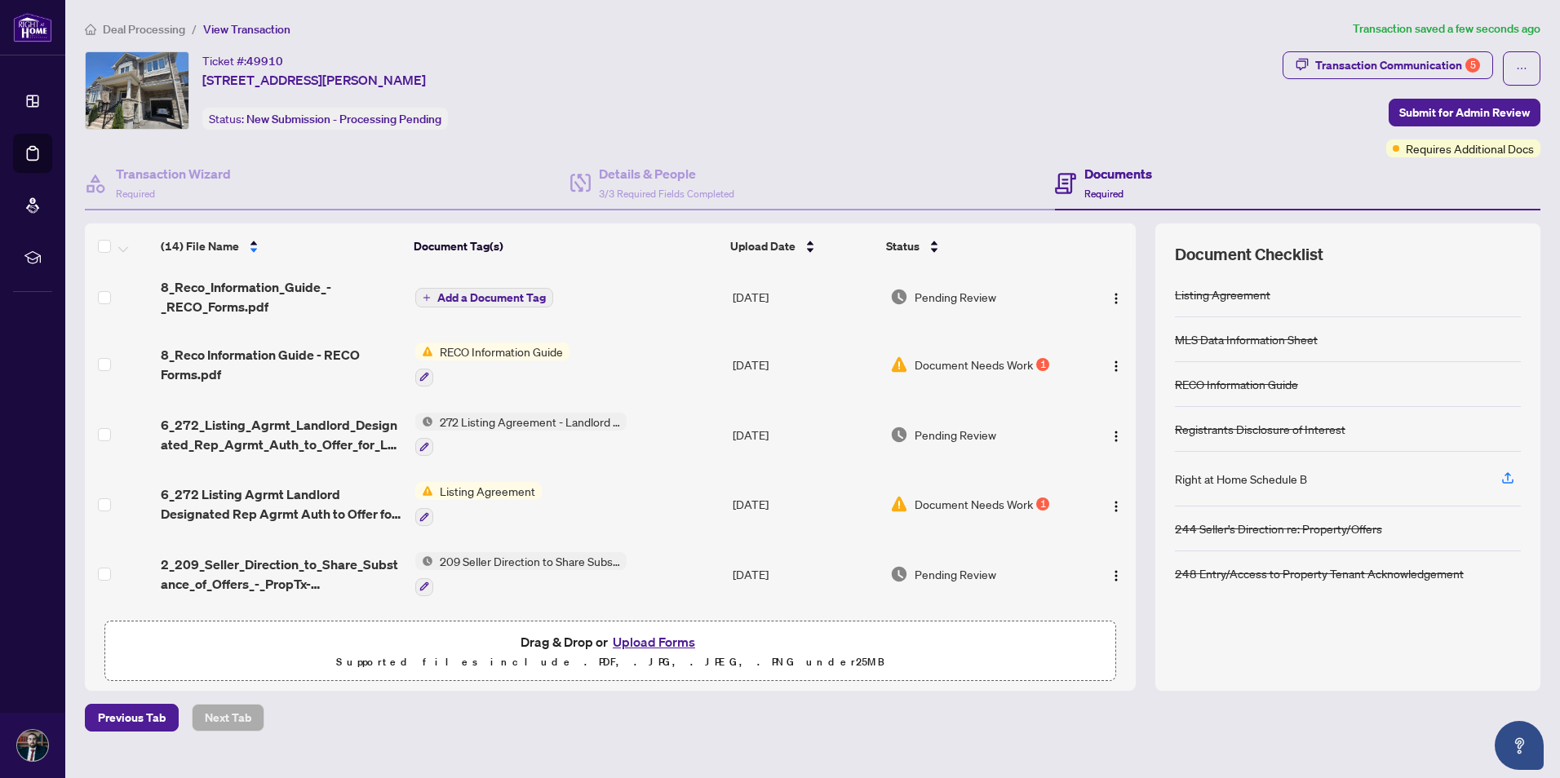
click at [468, 295] on span "Add a Document Tag" at bounding box center [491, 297] width 108 height 11
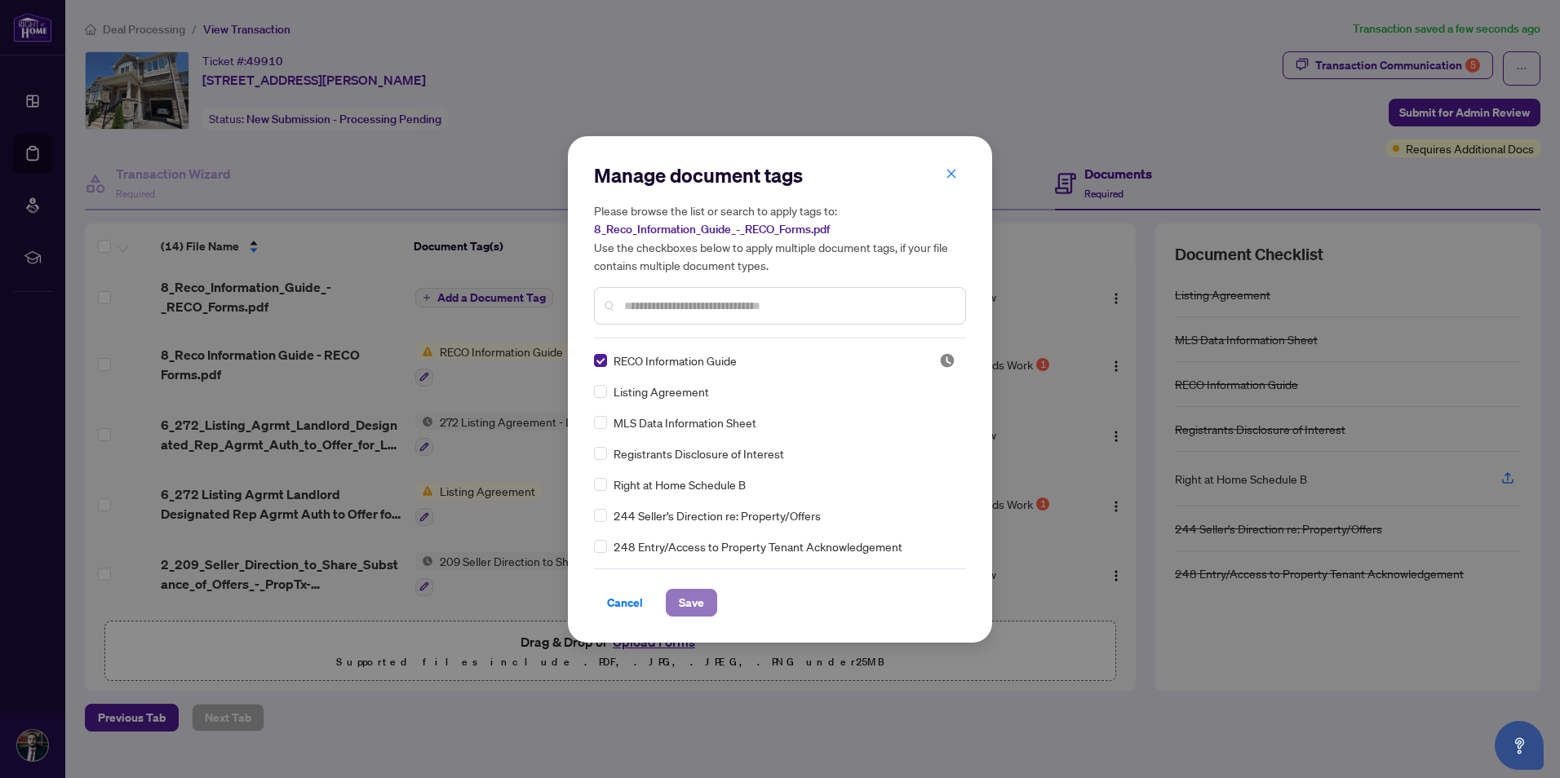
click at [694, 351] on span "Save" at bounding box center [691, 603] width 25 height 26
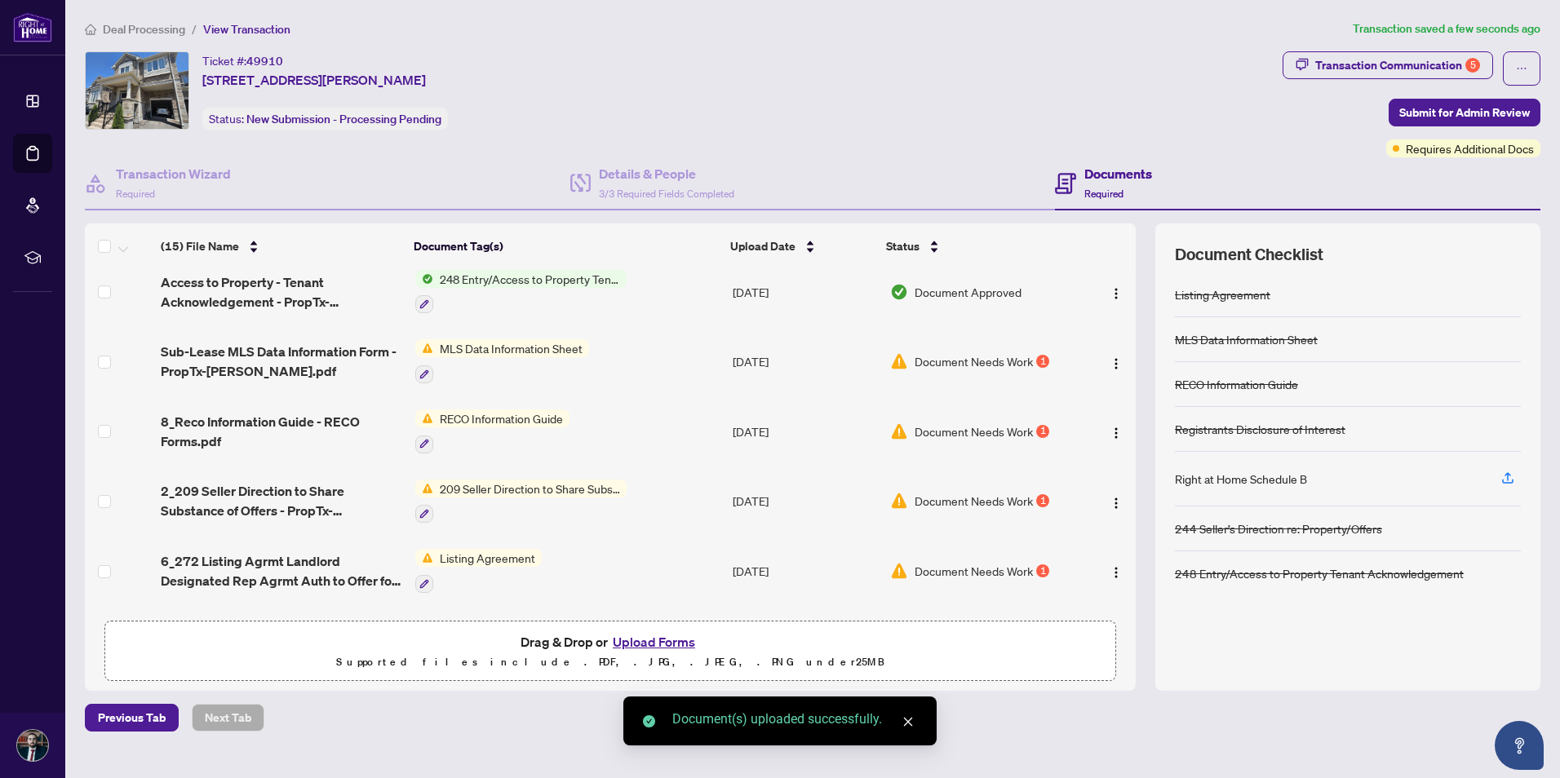
scroll to position [684, 0]
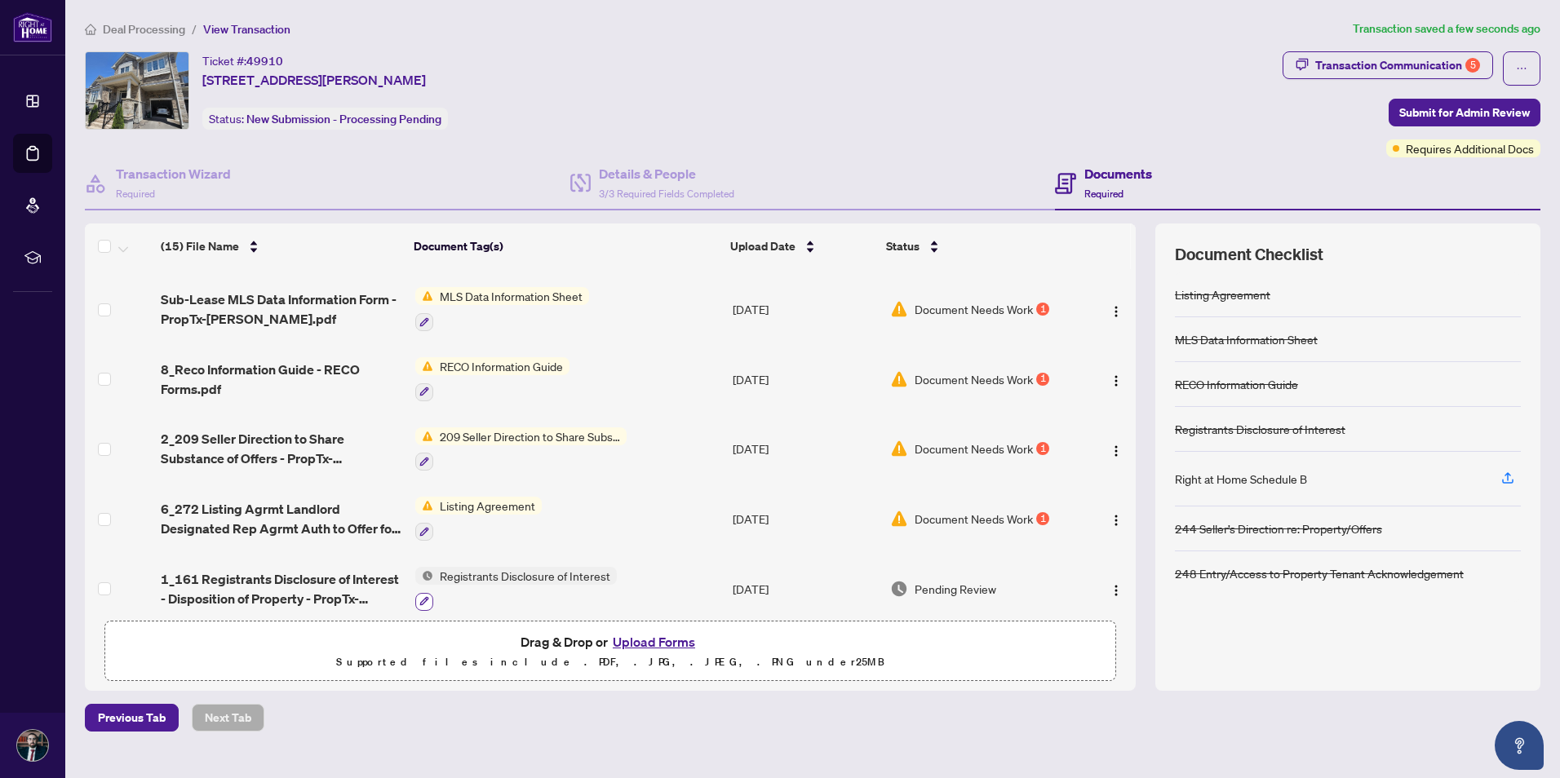
click at [424, 351] on icon "button" at bounding box center [423, 601] width 9 height 9
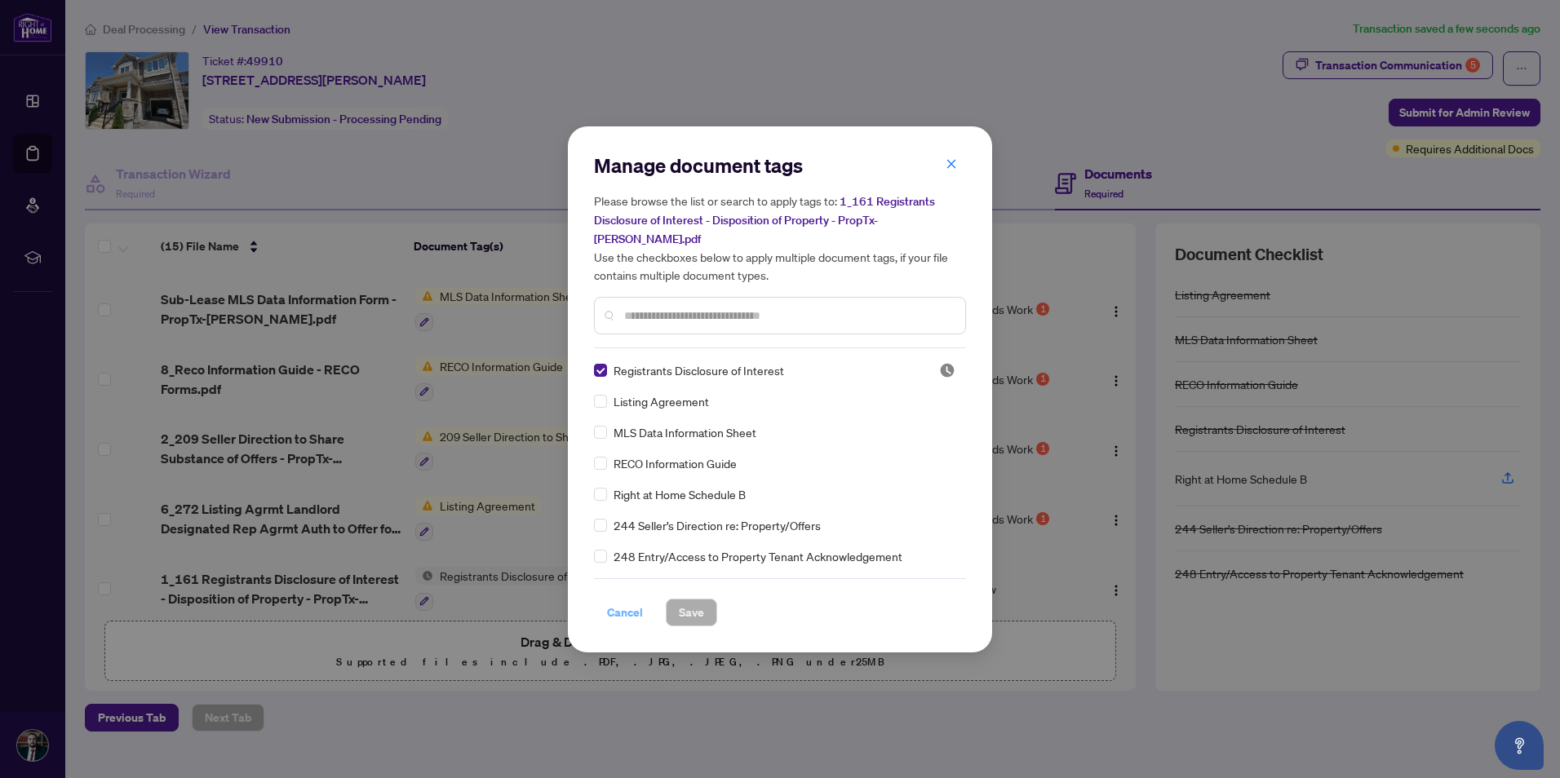
click at [631, 351] on span "Cancel" at bounding box center [625, 612] width 36 height 26
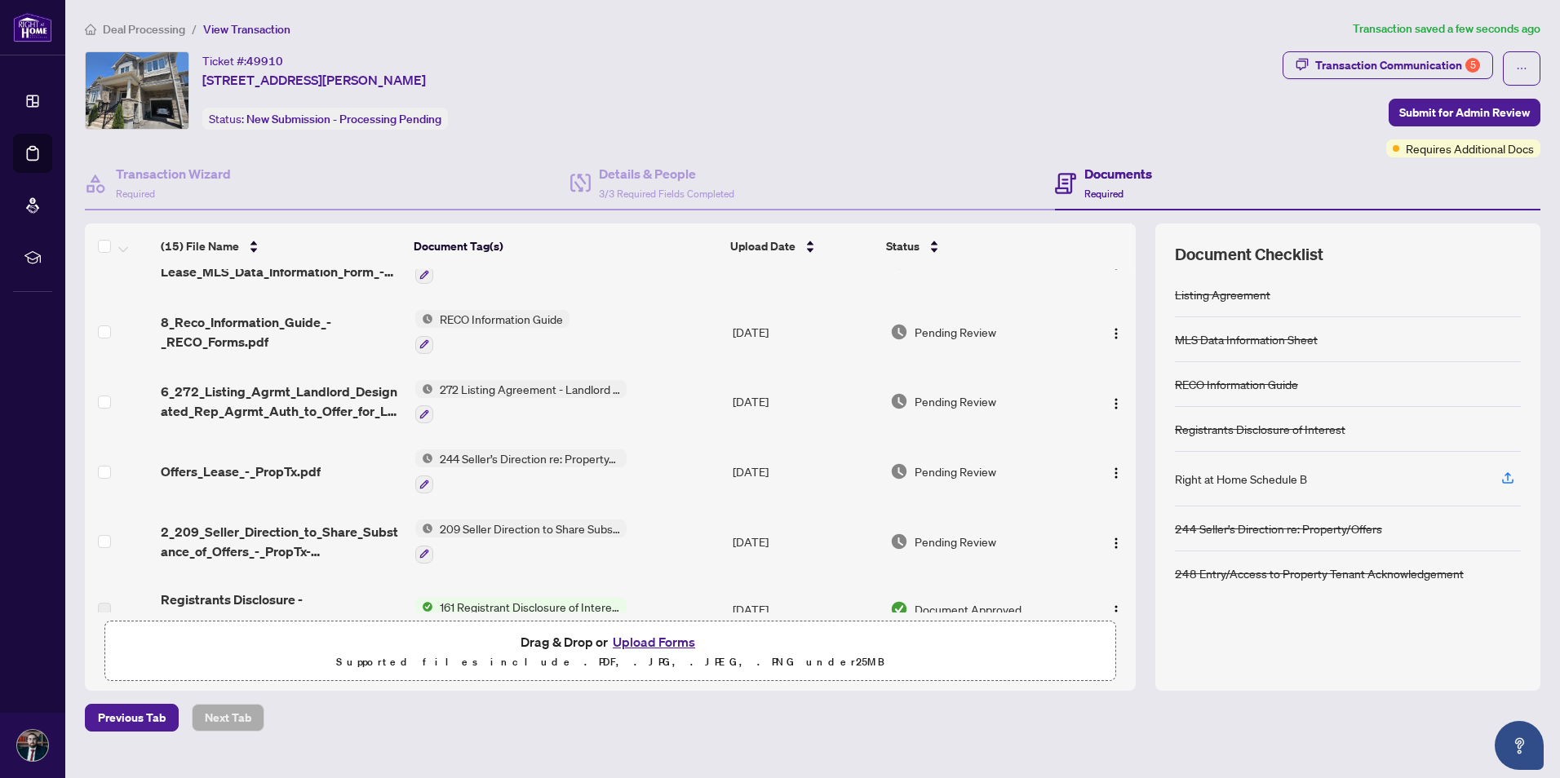
scroll to position [0, 0]
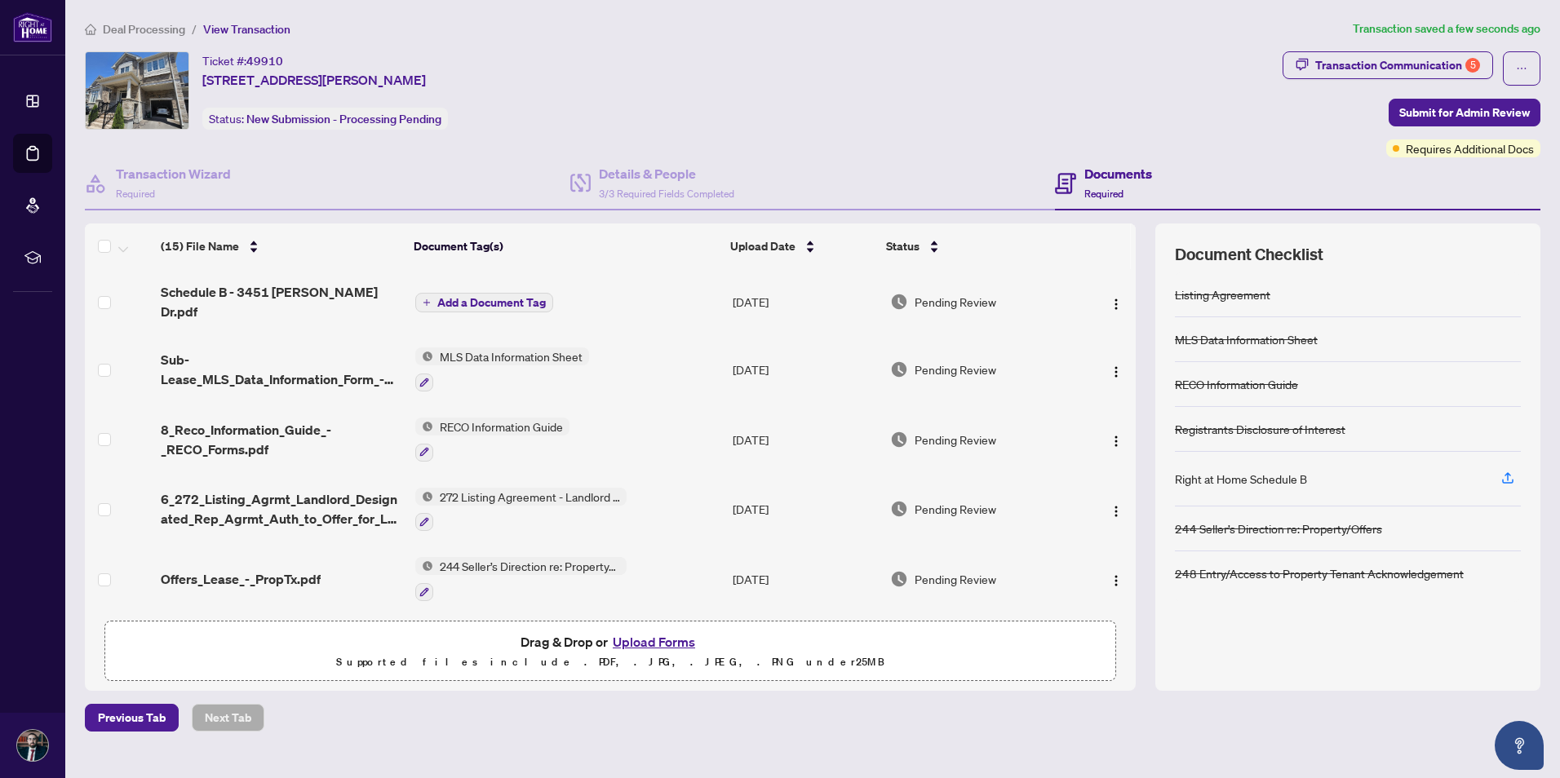
click at [488, 299] on span "Add a Document Tag" at bounding box center [491, 302] width 108 height 11
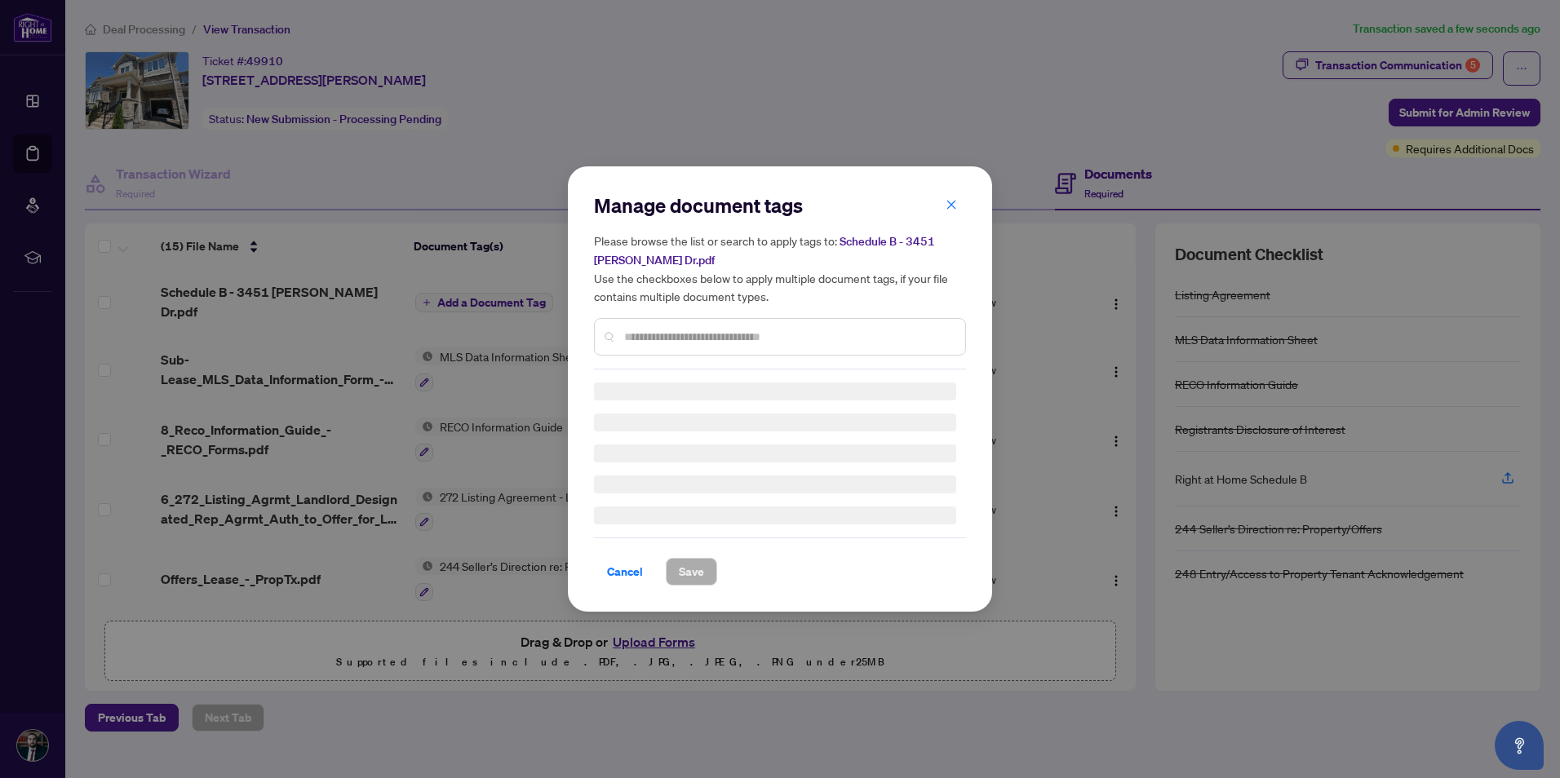
click at [680, 331] on input "text" at bounding box center [788, 337] width 328 height 18
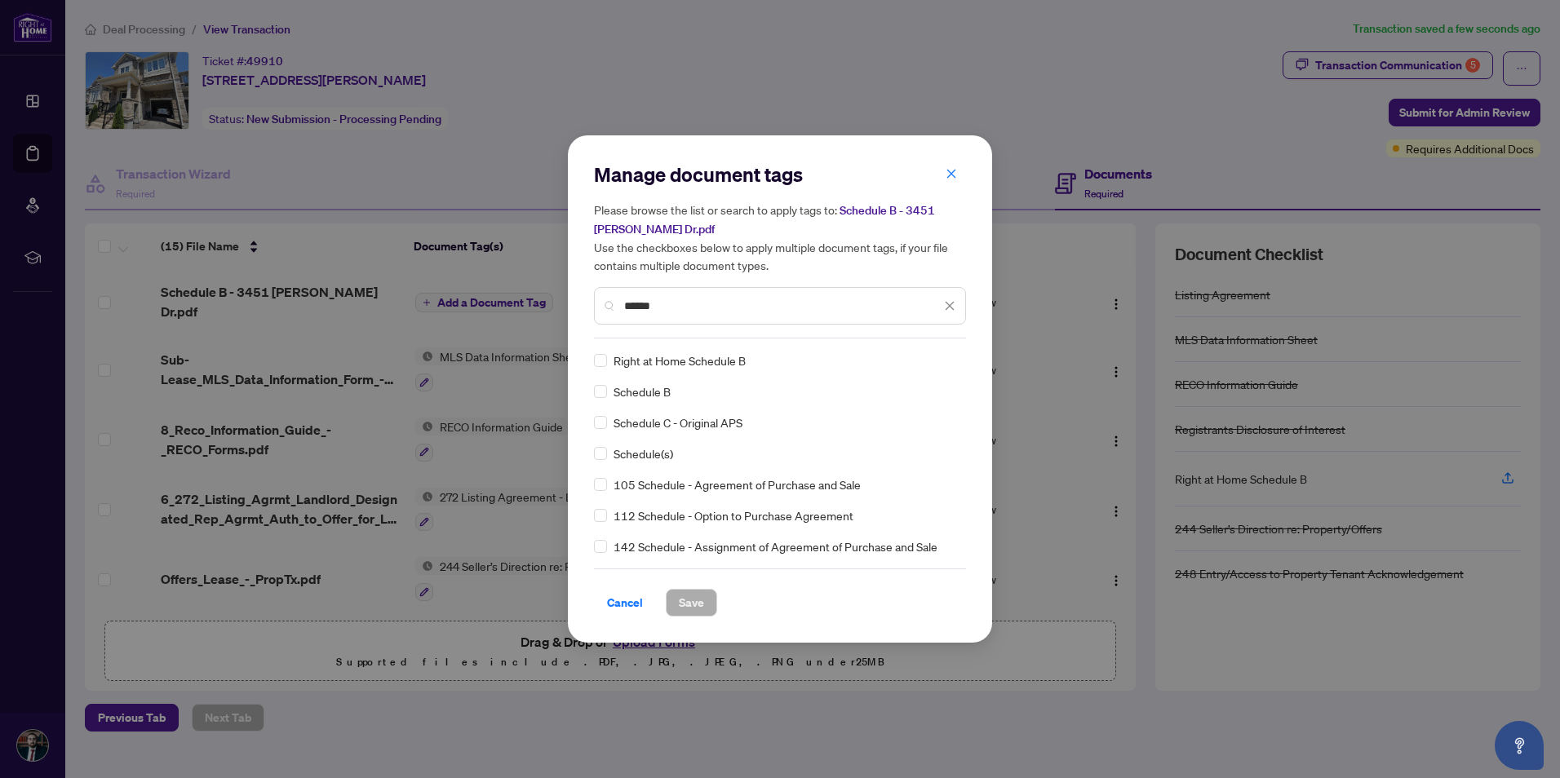
type input "******"
click at [703, 351] on span "Save" at bounding box center [691, 603] width 25 height 26
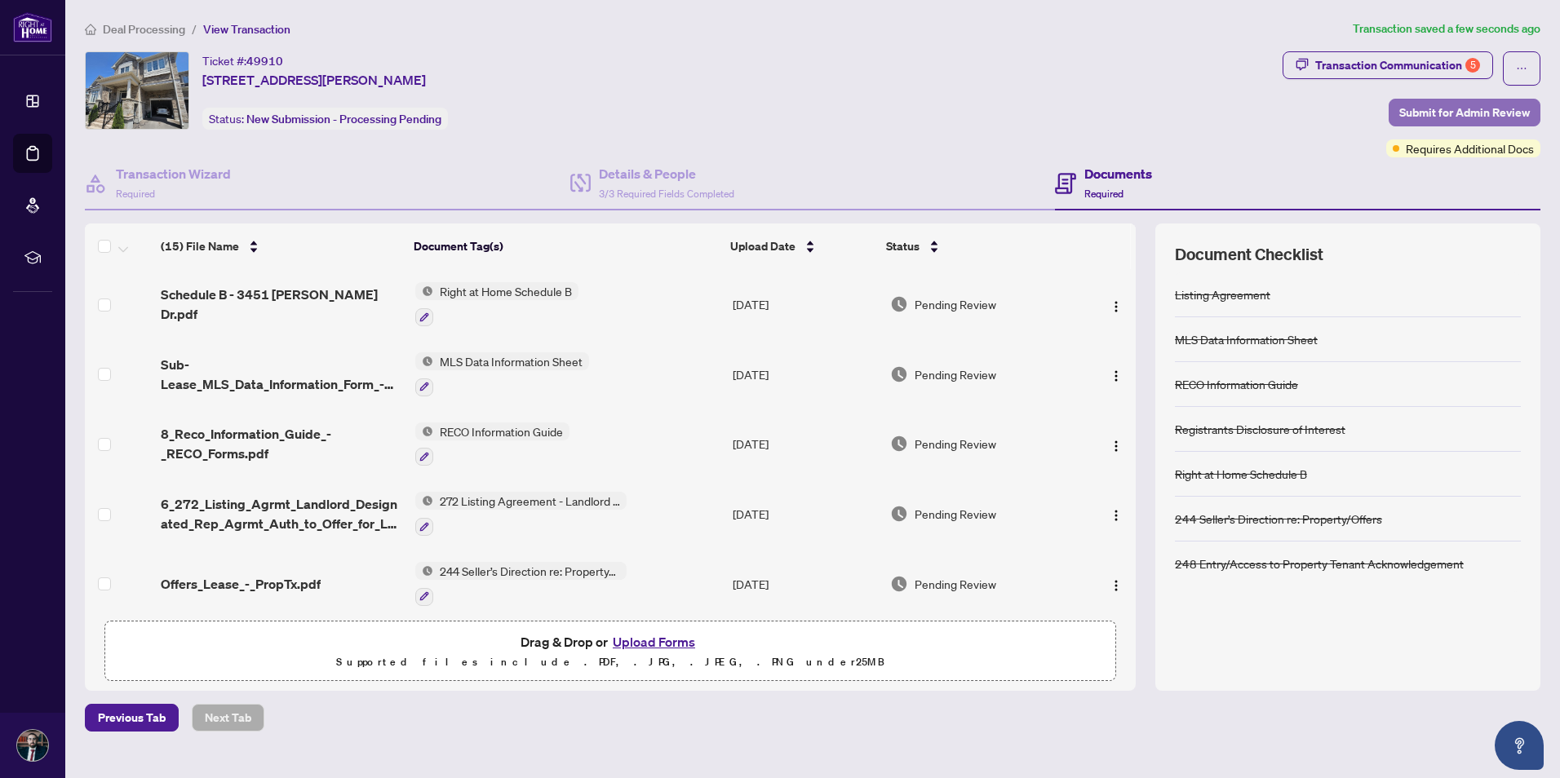
click at [769, 111] on span "Submit for Admin Review" at bounding box center [1464, 113] width 131 height 26
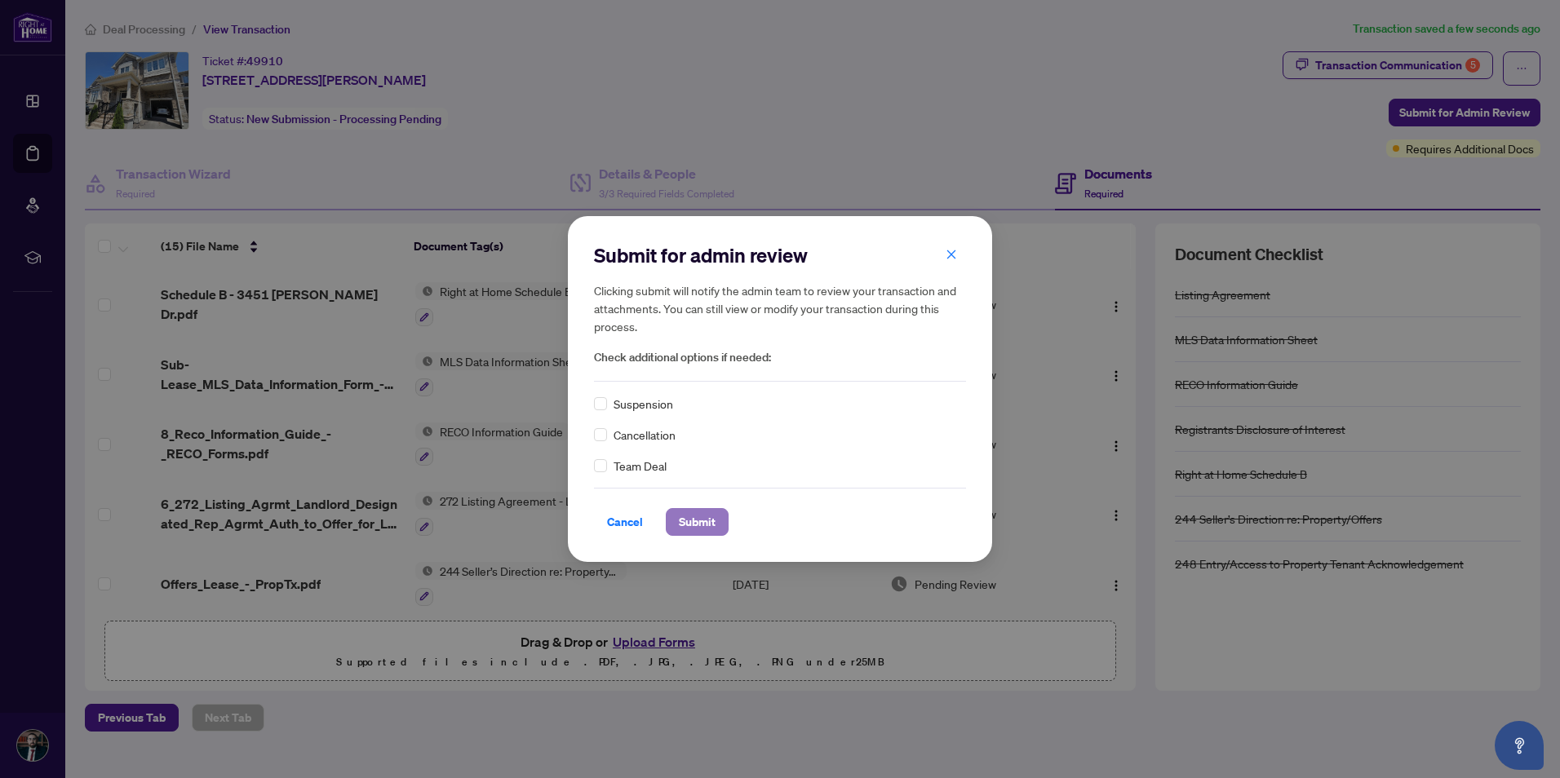
click at [705, 351] on span "Submit" at bounding box center [697, 522] width 37 height 26
